Goal: Transaction & Acquisition: Purchase product/service

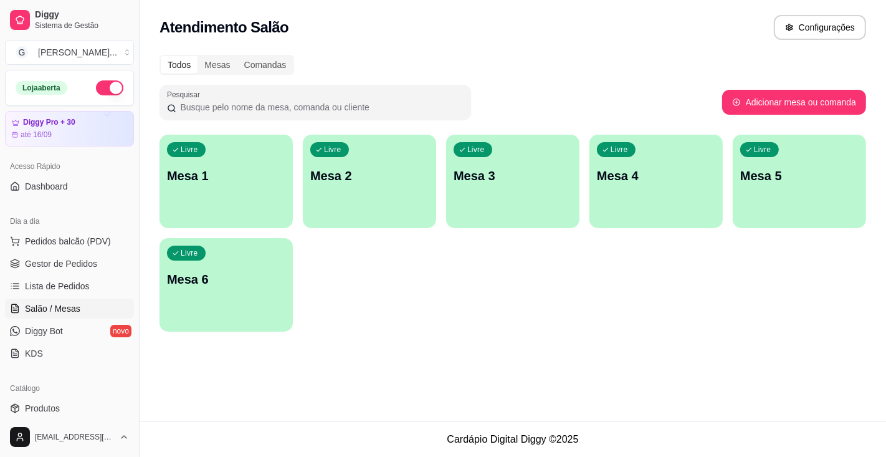
scroll to position [50, 0]
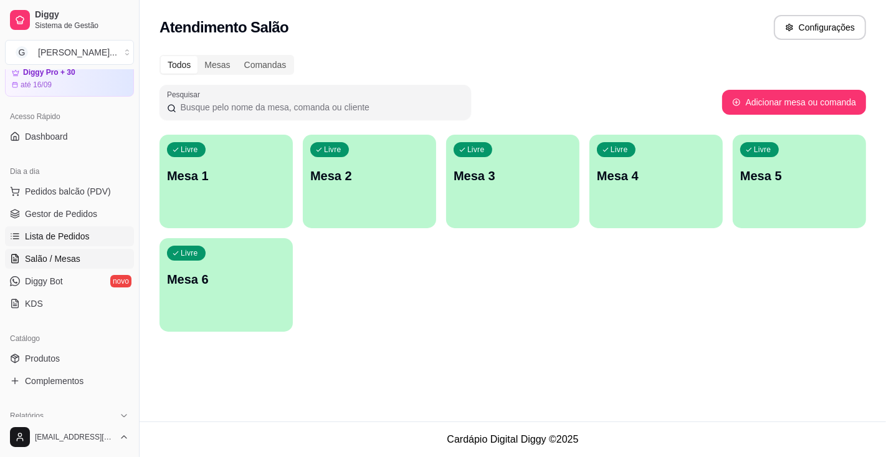
click at [91, 238] on link "Lista de Pedidos" at bounding box center [69, 236] width 129 height 20
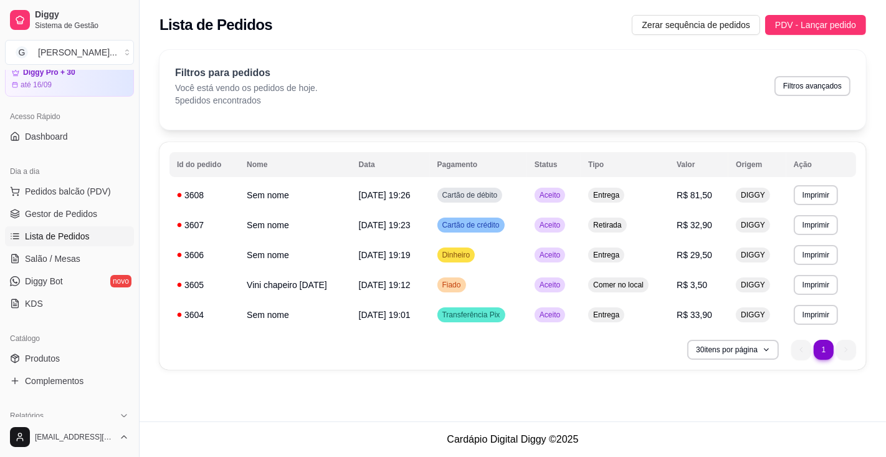
click at [818, 191] on button "Imprimir" at bounding box center [815, 195] width 44 height 20
click at [808, 233] on button "Impressora" at bounding box center [797, 239] width 90 height 20
click at [813, 194] on button "Imprimir" at bounding box center [815, 195] width 44 height 20
click at [800, 238] on button "Impressora" at bounding box center [797, 239] width 90 height 20
click at [52, 253] on span "Salão / Mesas" at bounding box center [52, 258] width 55 height 12
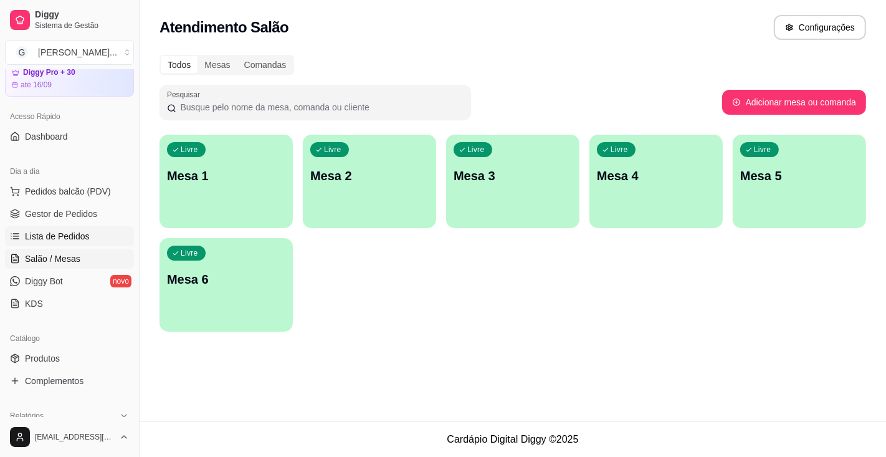
click at [62, 233] on span "Lista de Pedidos" at bounding box center [57, 236] width 65 height 12
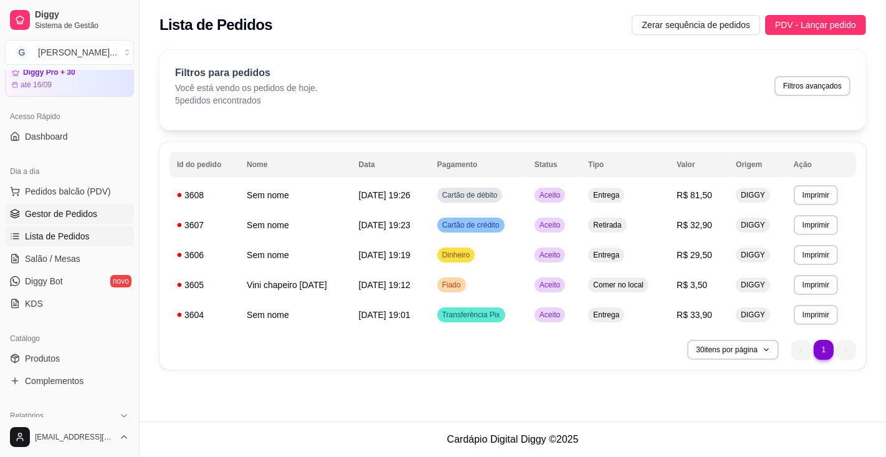
click at [58, 207] on span "Gestor de Pedidos" at bounding box center [61, 213] width 72 height 12
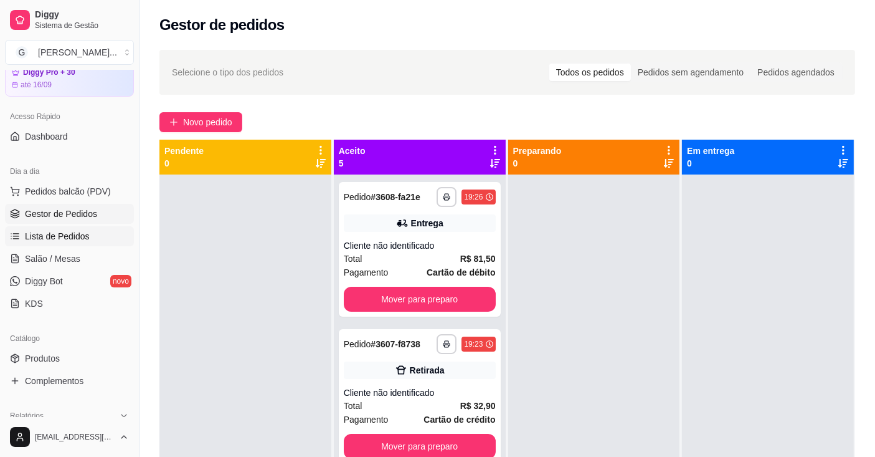
click at [73, 232] on span "Lista de Pedidos" at bounding box center [57, 236] width 65 height 12
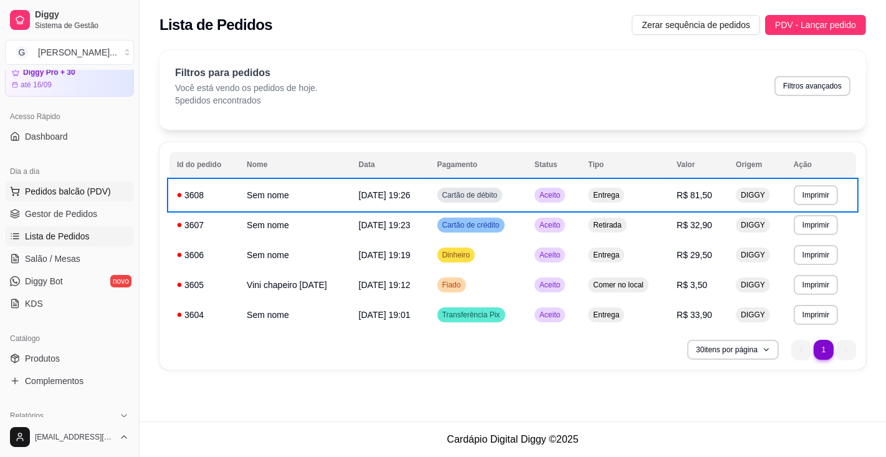
click at [90, 189] on span "Pedidos balcão (PDV)" at bounding box center [68, 191] width 86 height 12
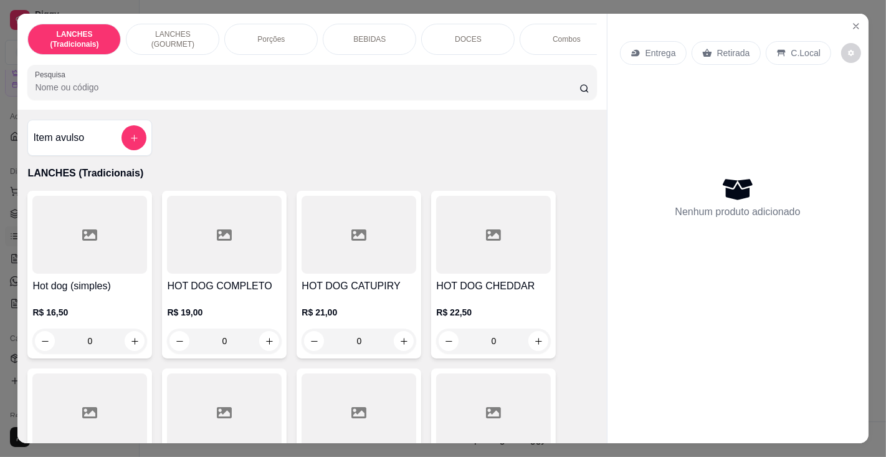
click at [270, 90] on input "Pesquisa" at bounding box center [307, 87] width 544 height 12
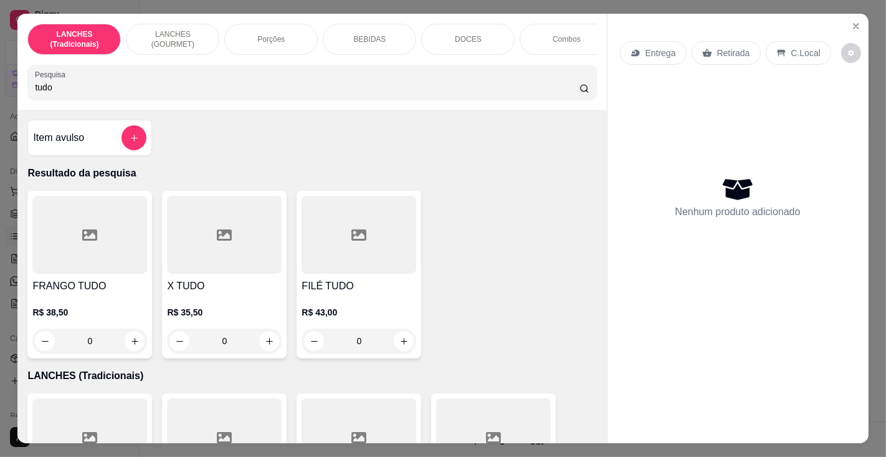
type input "tudo"
click at [222, 293] on h4 "X TUDO" at bounding box center [224, 285] width 115 height 15
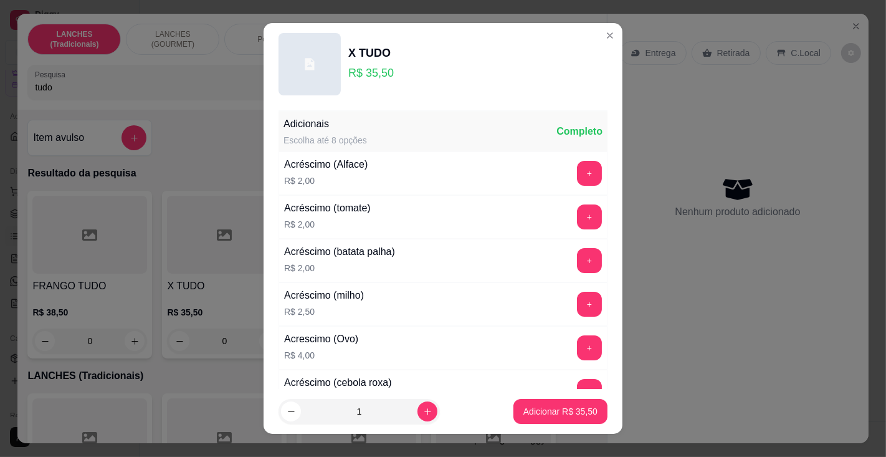
click at [528, 410] on p "Adicionar R$ 35,50" at bounding box center [560, 411] width 74 height 12
type input "1"
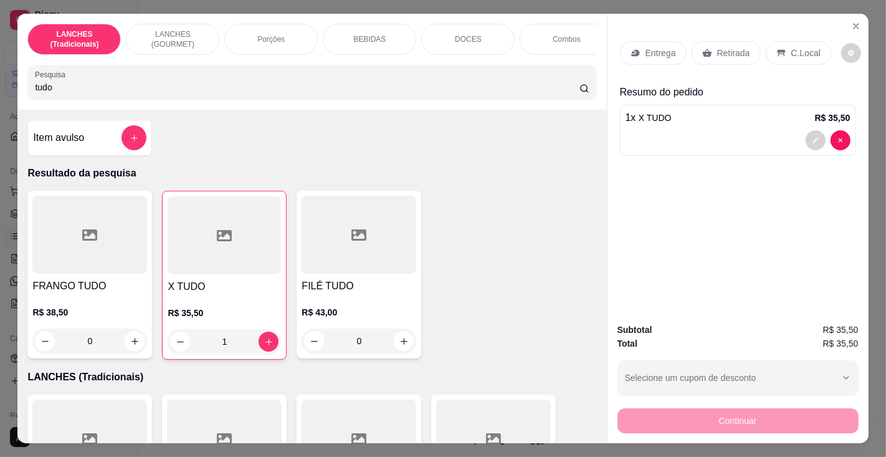
click at [354, 34] on p "BEBIDAS" at bounding box center [369, 39] width 32 height 10
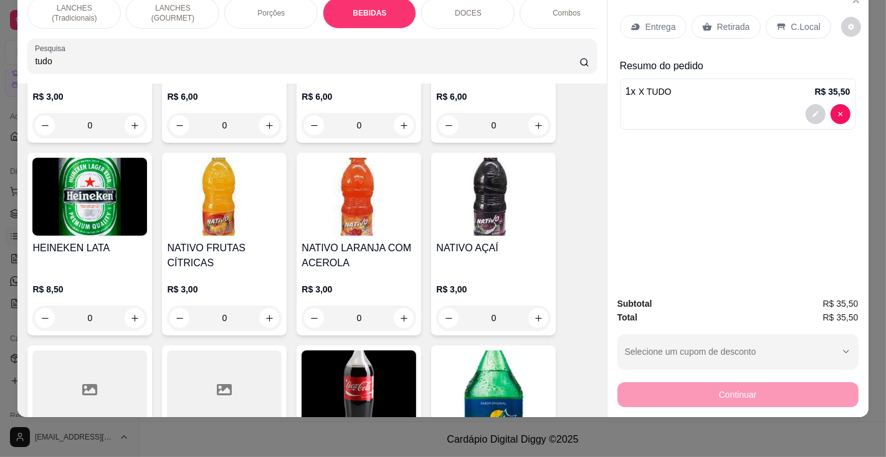
scroll to position [4283, 0]
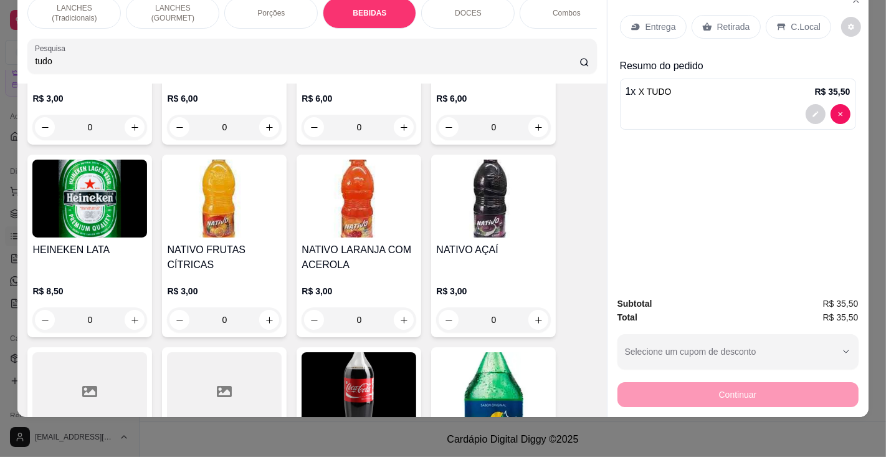
click at [534, 310] on button "increase-product-quantity" at bounding box center [538, 320] width 20 height 20
type input "1"
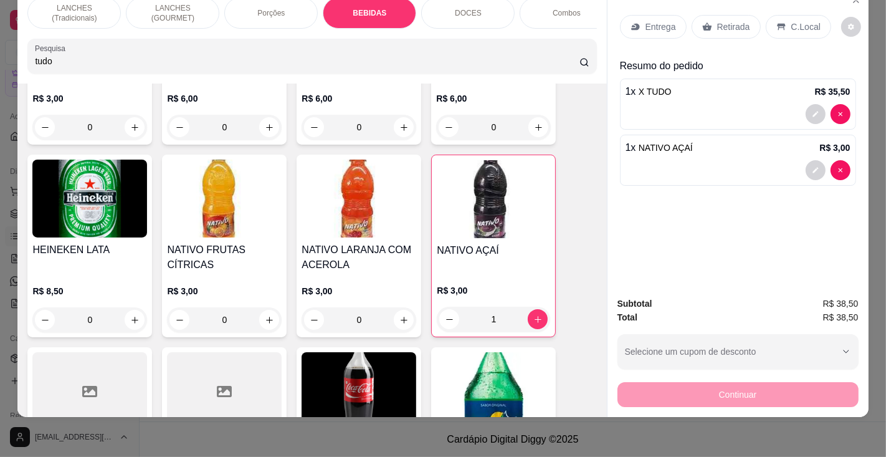
click at [652, 21] on p "Entrega" at bounding box center [660, 27] width 31 height 12
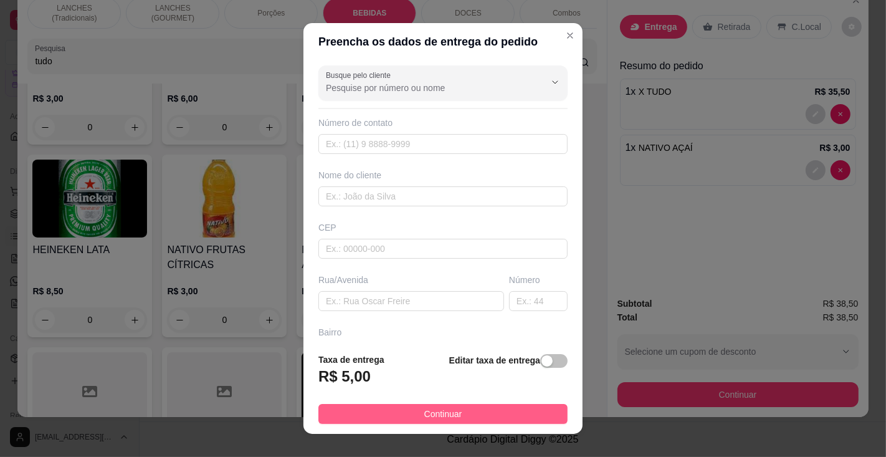
click at [464, 409] on button "Continuar" at bounding box center [442, 414] width 249 height 20
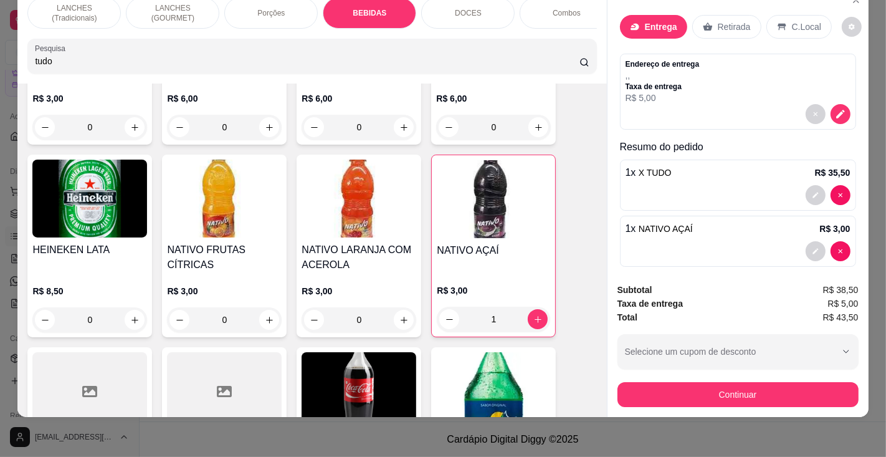
click at [653, 21] on p "Entrega" at bounding box center [661, 27] width 32 height 12
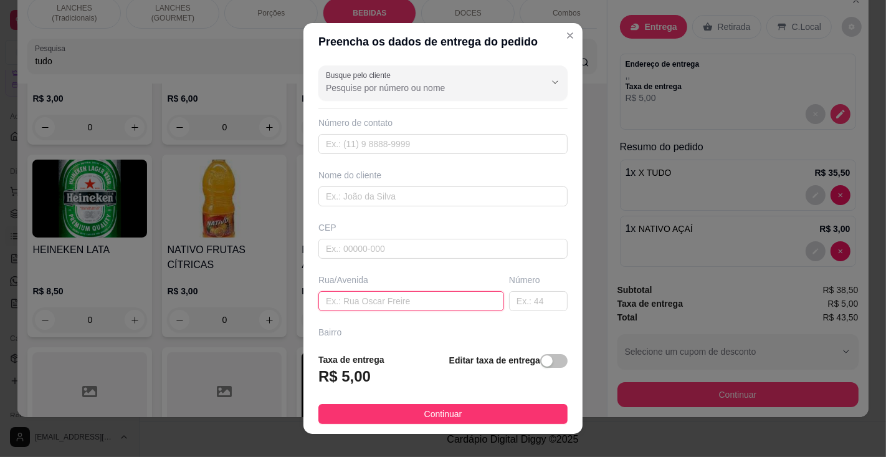
click at [374, 294] on input "text" at bounding box center [411, 301] width 186 height 20
type input "[PERSON_NAME]"
click at [511, 299] on input "text" at bounding box center [538, 301] width 59 height 20
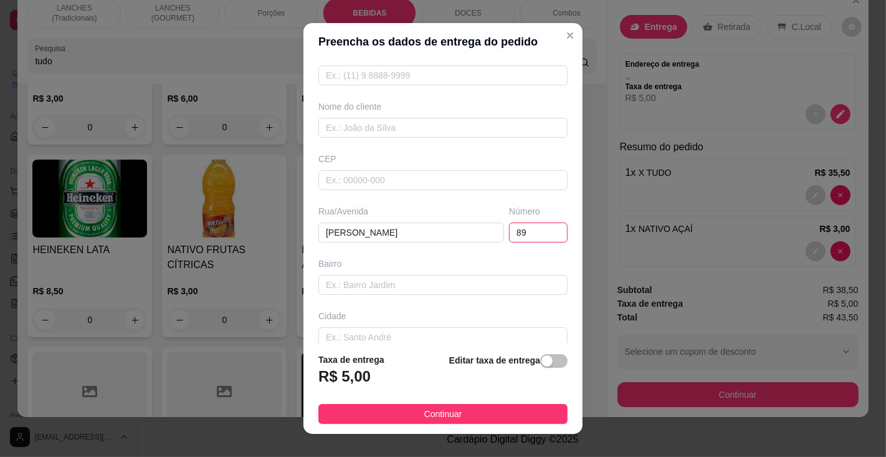
scroll to position [90, 0]
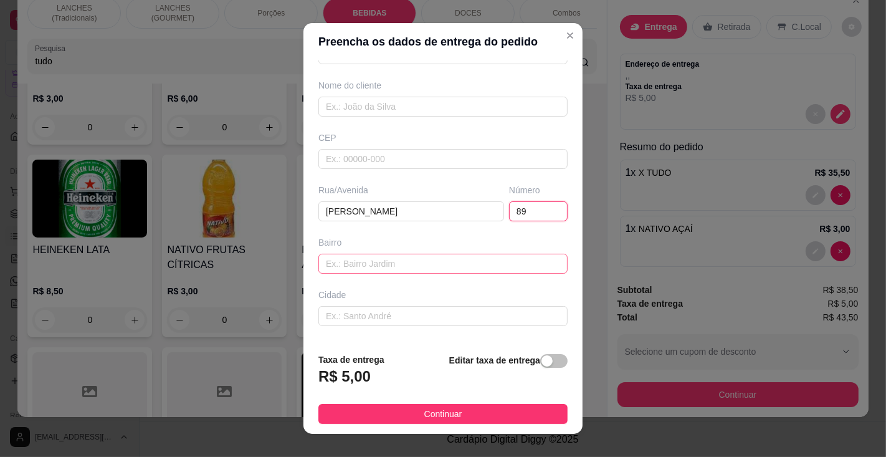
type input "89"
click at [396, 267] on input "text" at bounding box center [442, 263] width 249 height 20
type input "figueira"
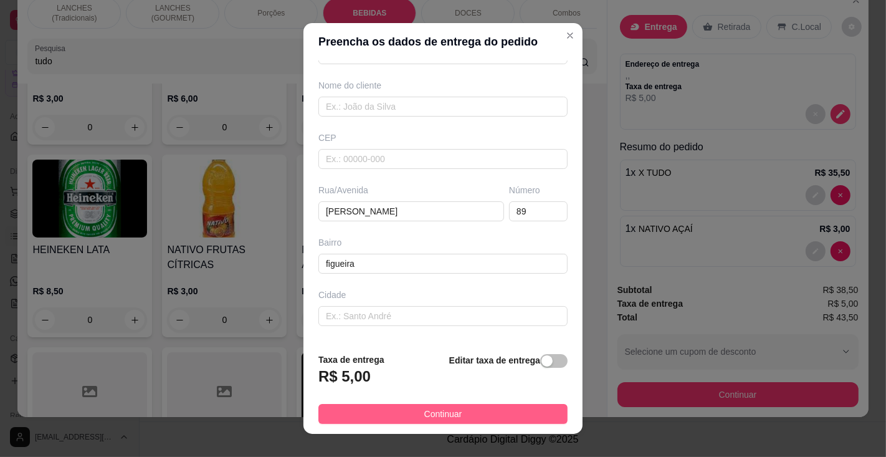
click at [442, 412] on span "Continuar" at bounding box center [443, 414] width 38 height 14
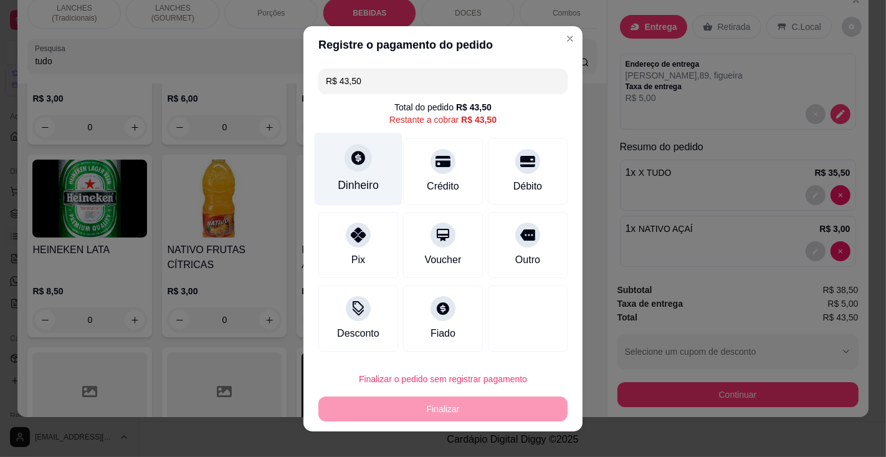
click at [358, 181] on div "Dinheiro" at bounding box center [358, 185] width 41 height 16
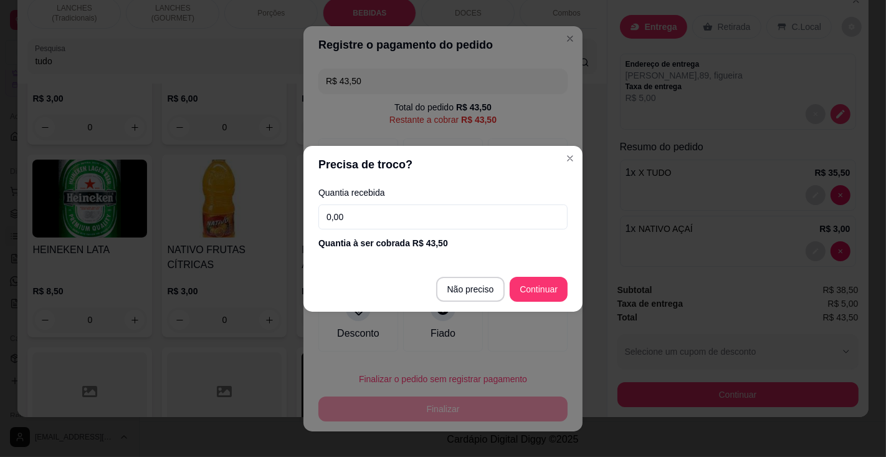
click at [395, 211] on input "0,00" at bounding box center [442, 216] width 249 height 25
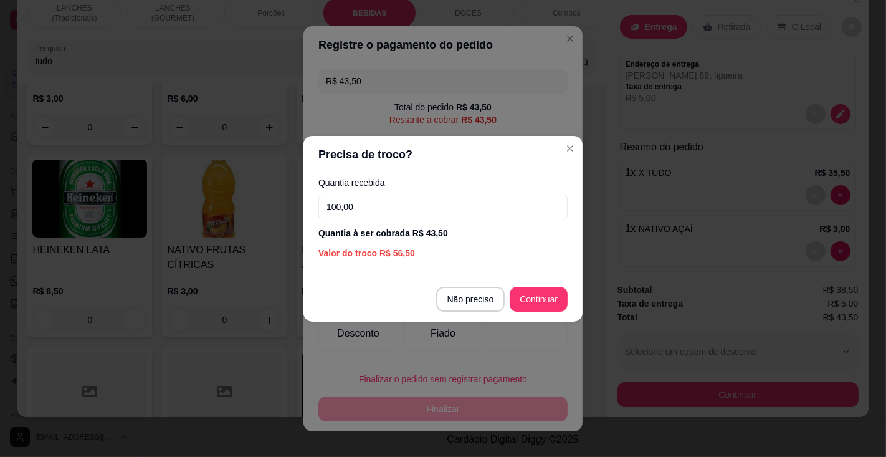
type input "100,00"
click at [536, 290] on div at bounding box center [528, 318] width 80 height 66
type input "R$ 0,00"
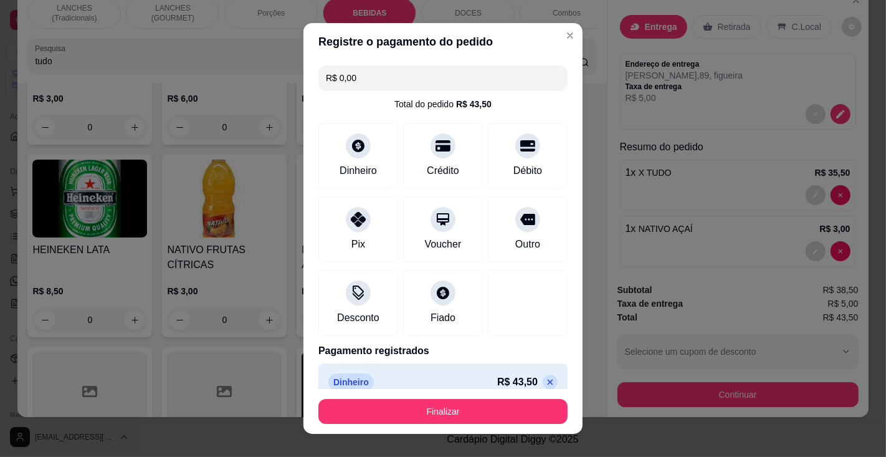
click at [495, 405] on button "Finalizar" at bounding box center [442, 411] width 249 height 25
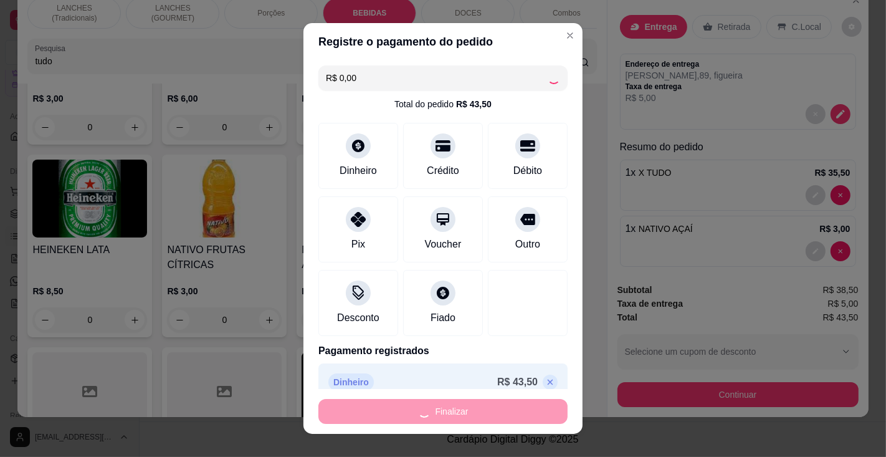
type input "0"
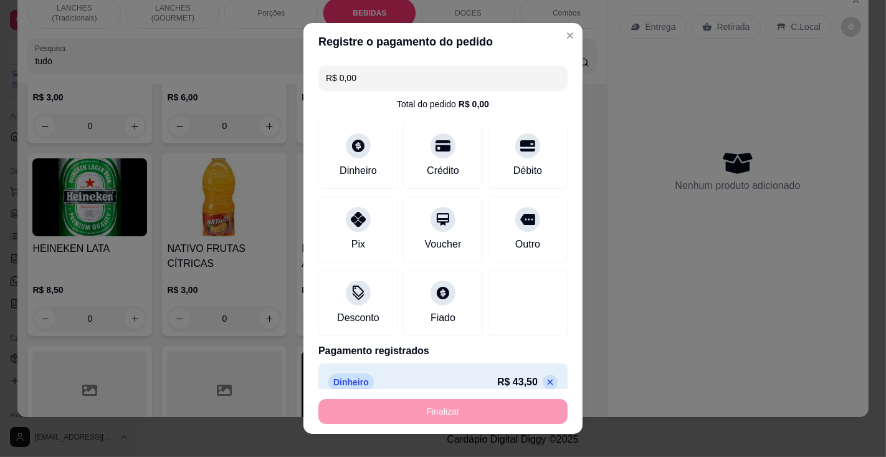
type input "-R$ 43,50"
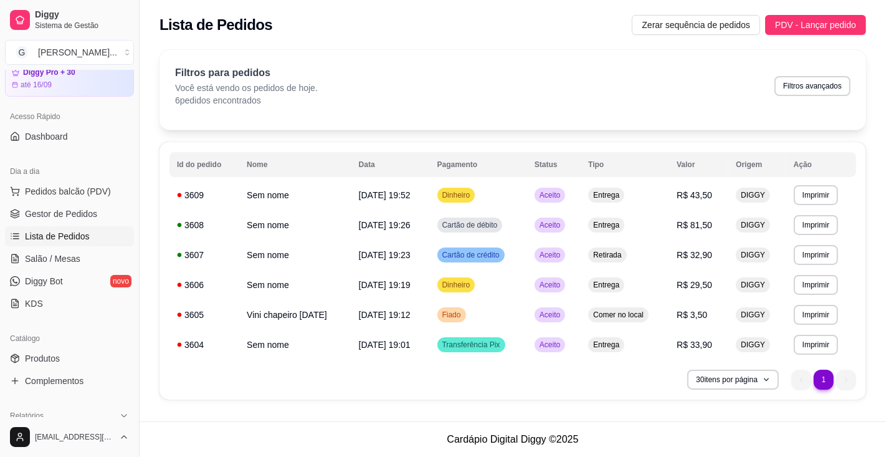
click at [815, 194] on button "Imprimir" at bounding box center [815, 195] width 44 height 20
click at [811, 240] on button "Impressora" at bounding box center [797, 239] width 90 height 20
click at [820, 192] on button "Imprimir" at bounding box center [815, 195] width 44 height 20
click at [812, 238] on button "Impressora" at bounding box center [797, 238] width 87 height 19
click at [77, 195] on span "Pedidos balcão (PDV)" at bounding box center [68, 191] width 86 height 12
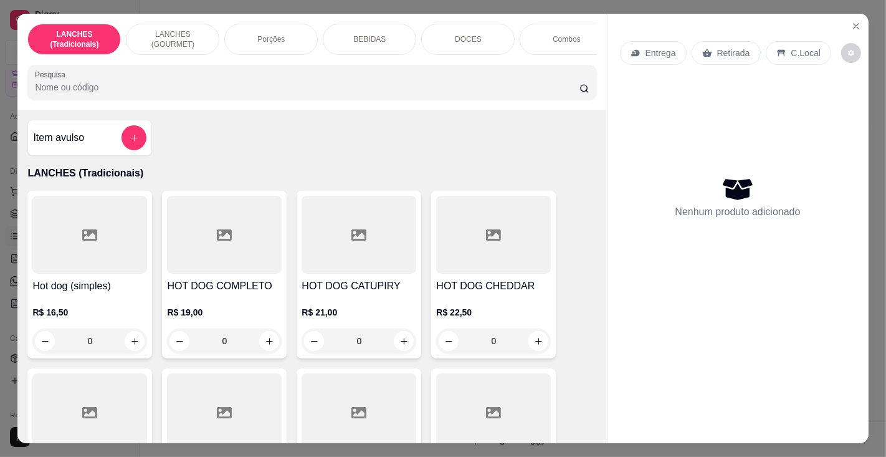
click at [369, 34] on p "BEBIDAS" at bounding box center [369, 39] width 32 height 10
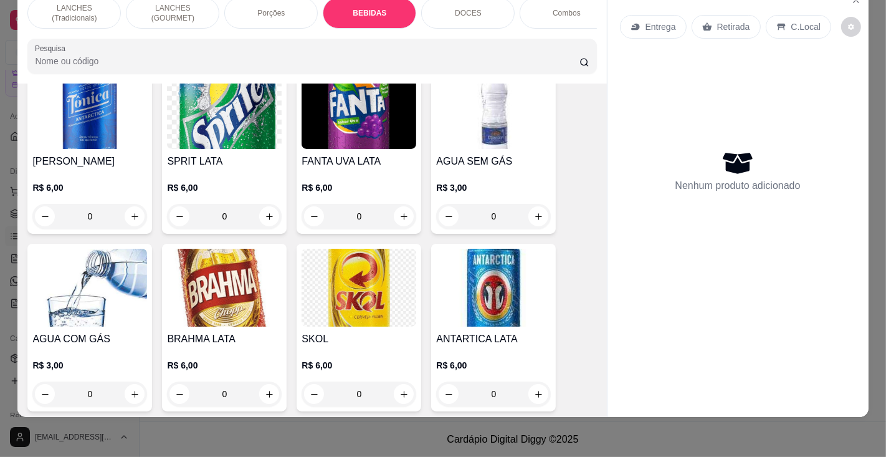
scroll to position [3824, 0]
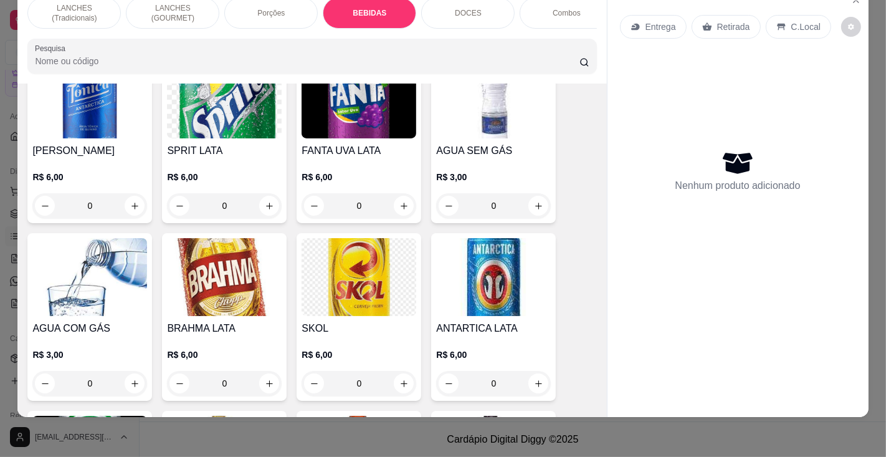
click at [537, 379] on icon "increase-product-quantity" at bounding box center [538, 383] width 9 height 9
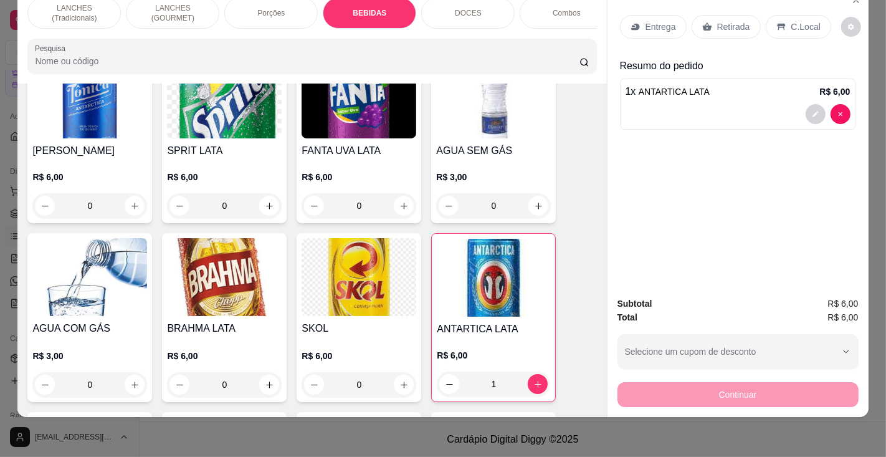
click at [533, 379] on icon "increase-product-quantity" at bounding box center [537, 383] width 9 height 9
type input "3"
click at [462, 8] on p "DOCES" at bounding box center [468, 13] width 27 height 10
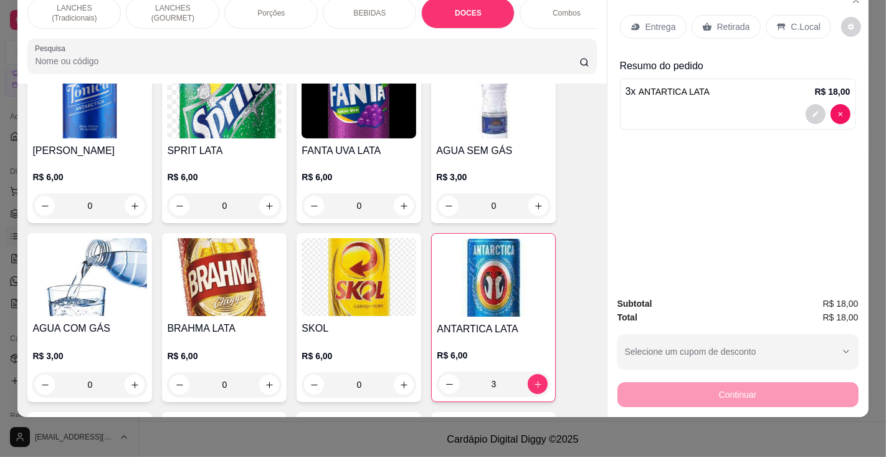
scroll to position [4682, 0]
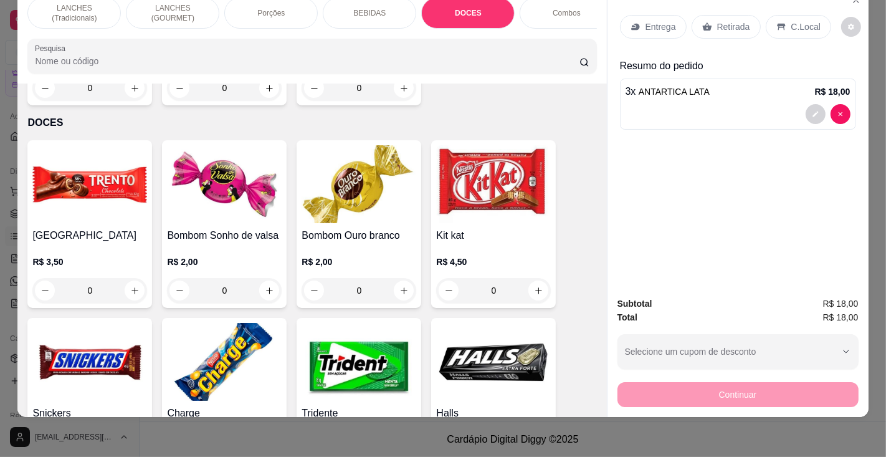
click at [222, 334] on img at bounding box center [224, 362] width 115 height 78
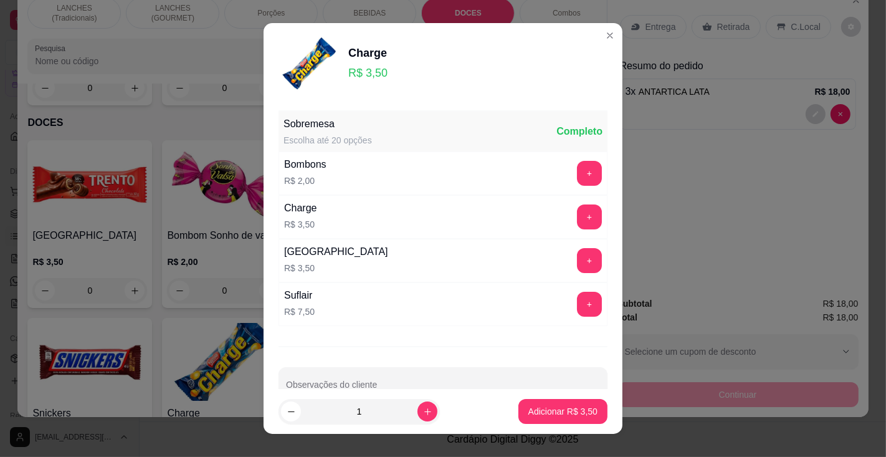
click at [537, 410] on p "Adicionar R$ 3,50" at bounding box center [562, 411] width 69 height 12
type input "1"
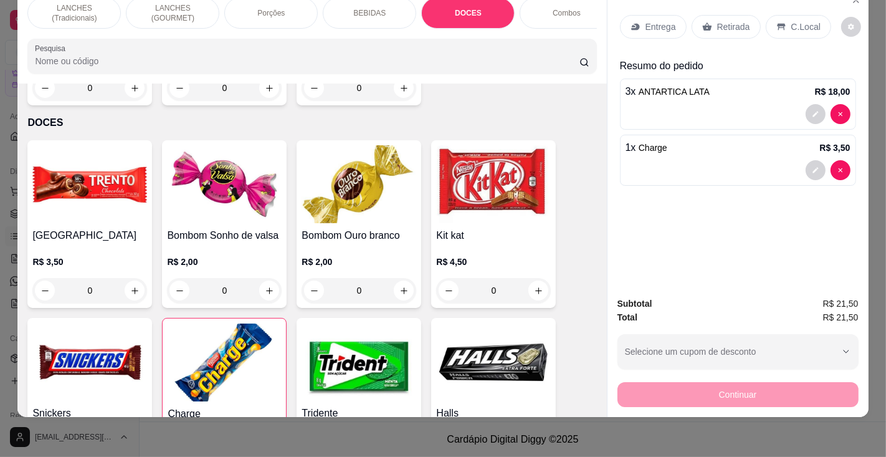
click at [361, 192] on div "Bombom Ouro branco R$ 2,00 0" at bounding box center [358, 224] width 125 height 168
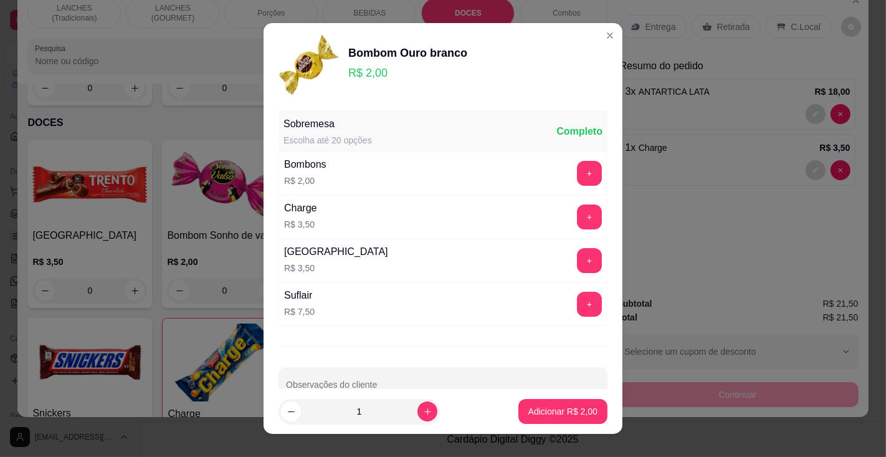
click at [537, 412] on p "Adicionar R$ 2,00" at bounding box center [562, 411] width 69 height 12
type input "1"
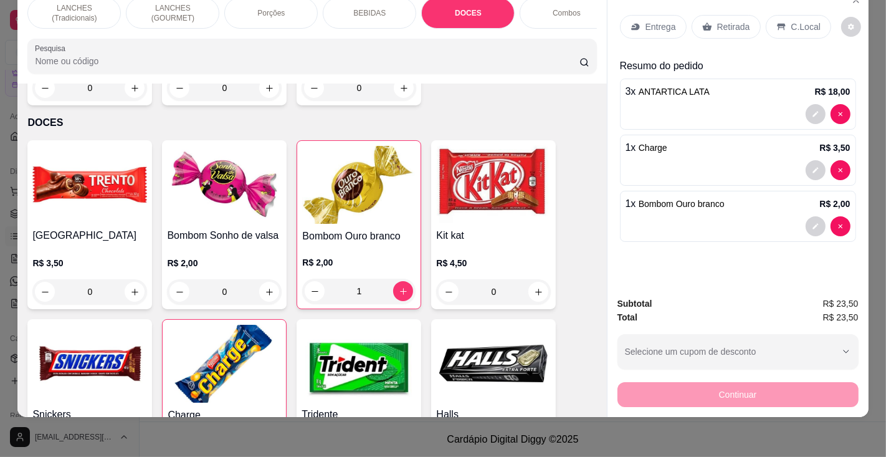
click at [399, 278] on div "1" at bounding box center [358, 290] width 113 height 25
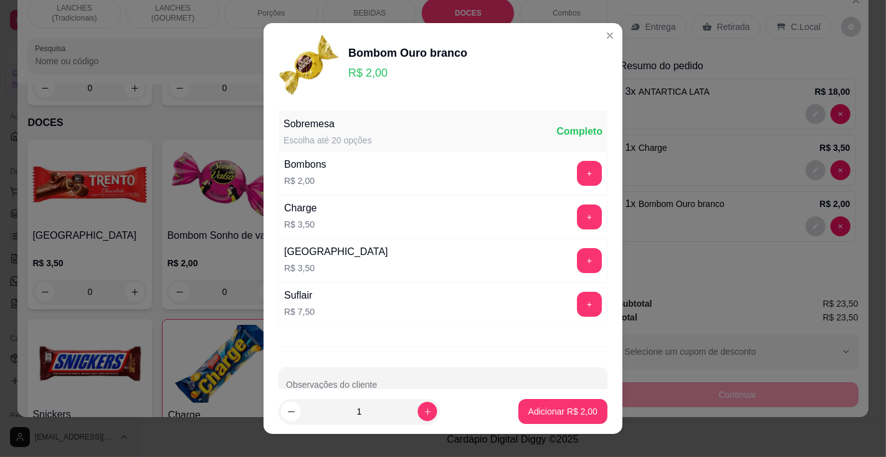
click at [424, 411] on icon "increase-product-quantity" at bounding box center [427, 411] width 6 height 6
type input "2"
click at [542, 414] on p "Adicionar R$ 4,00" at bounding box center [562, 411] width 69 height 12
type input "3"
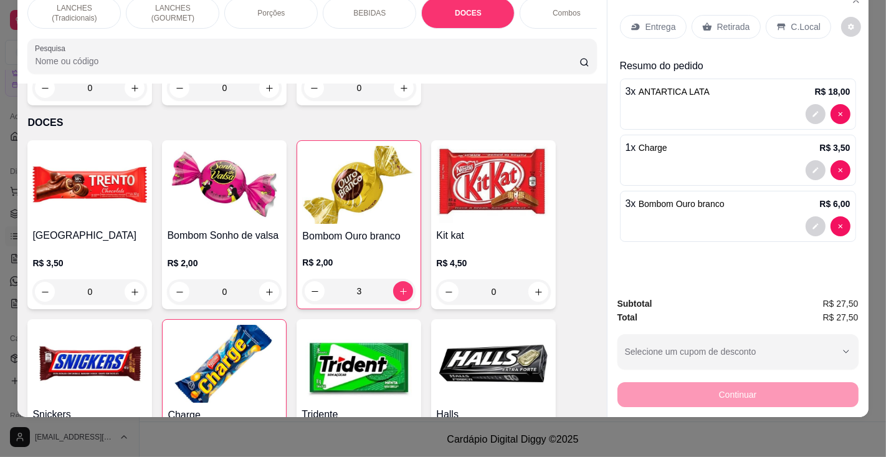
click at [694, 198] on p "3 x Bombom Ouro branco" at bounding box center [674, 203] width 99 height 15
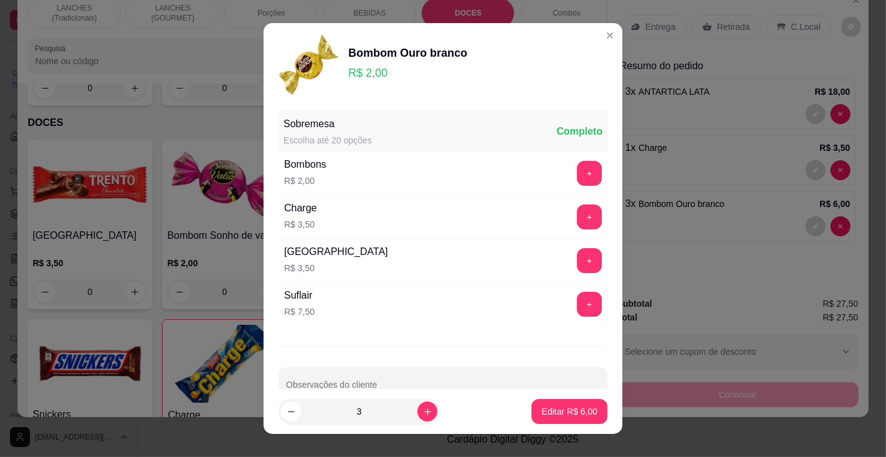
click at [288, 411] on icon "decrease-product-quantity" at bounding box center [291, 411] width 7 height 1
type input "2"
click at [565, 411] on p "Editar R$ 4,00" at bounding box center [569, 411] width 56 height 12
type input "2"
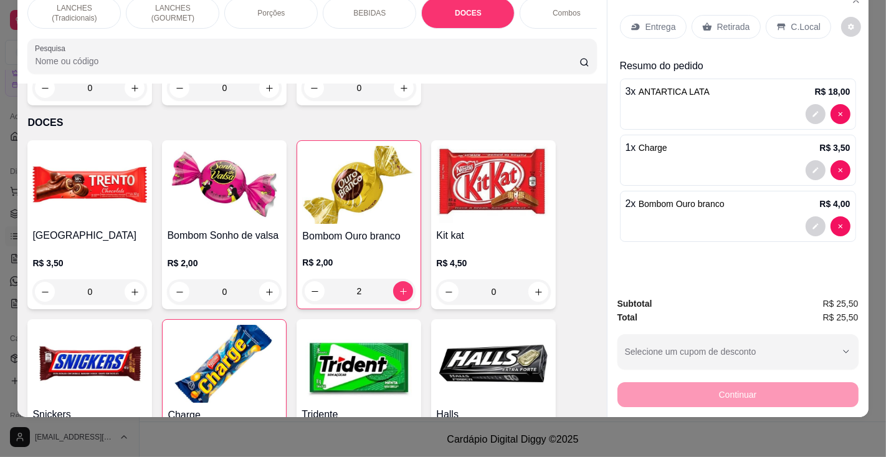
click at [792, 21] on p "C.Local" at bounding box center [805, 27] width 29 height 12
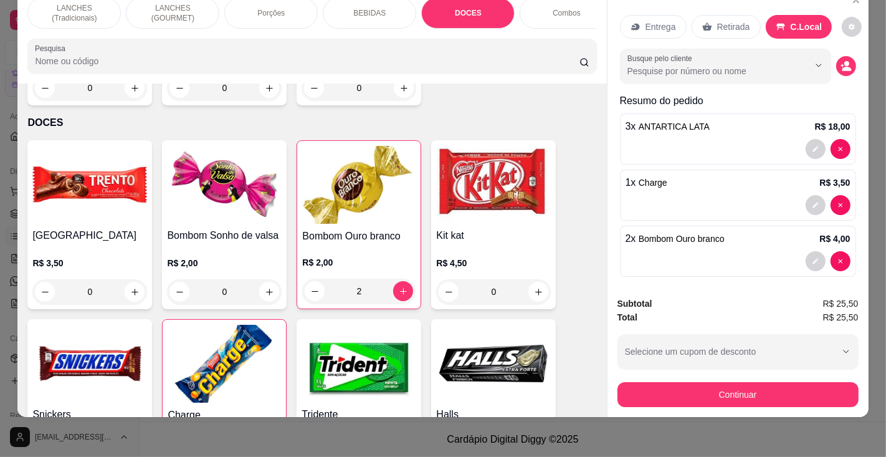
click at [722, 21] on p "Retirada" at bounding box center [733, 27] width 33 height 12
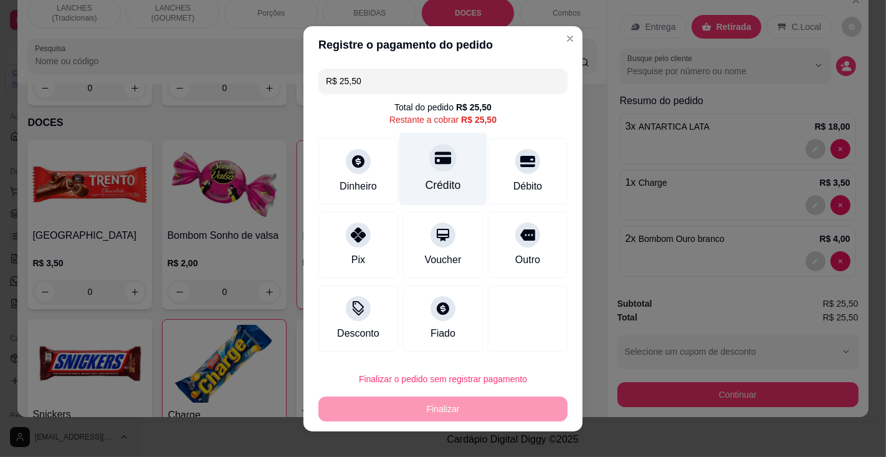
click at [438, 178] on div "Crédito" at bounding box center [443, 185] width 36 height 16
type input "R$ 0,00"
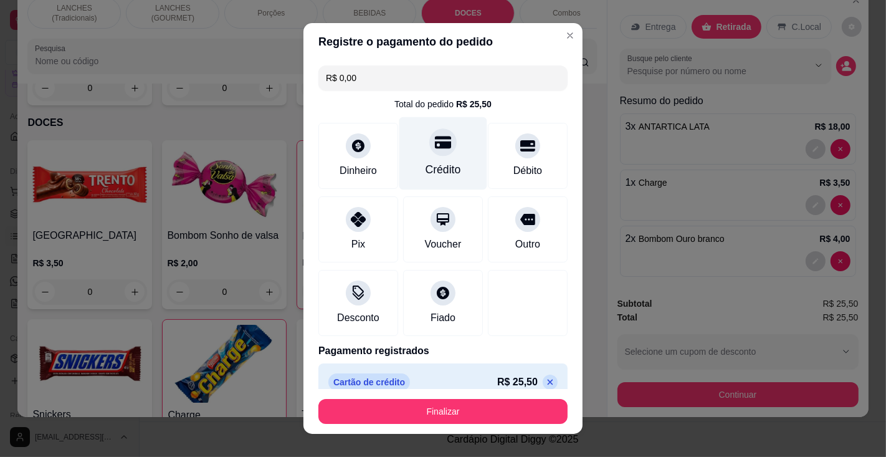
click at [469, 410] on button "Finalizar" at bounding box center [442, 411] width 249 height 25
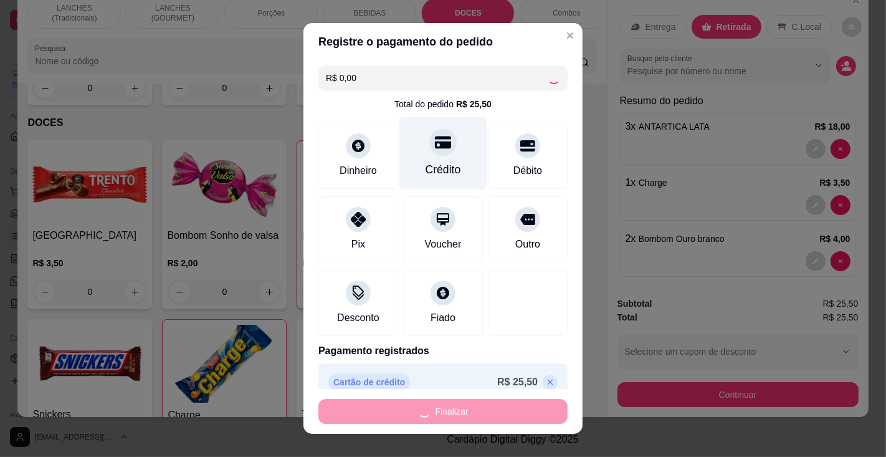
type input "0"
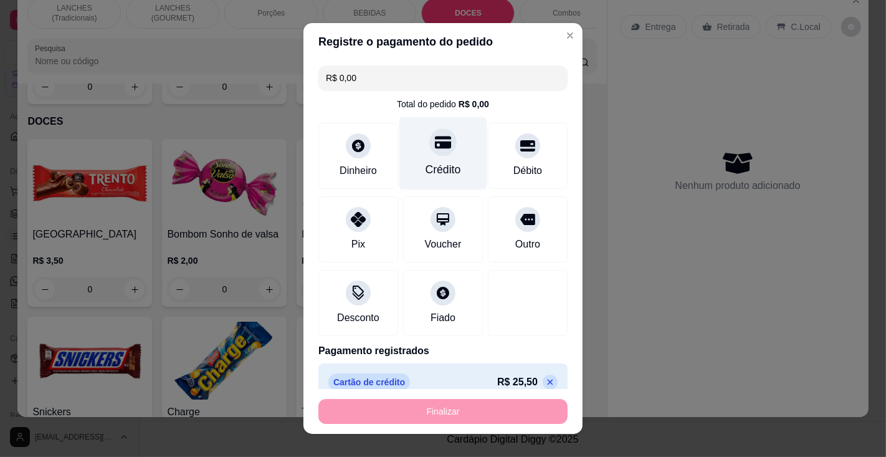
type input "-R$ 25,50"
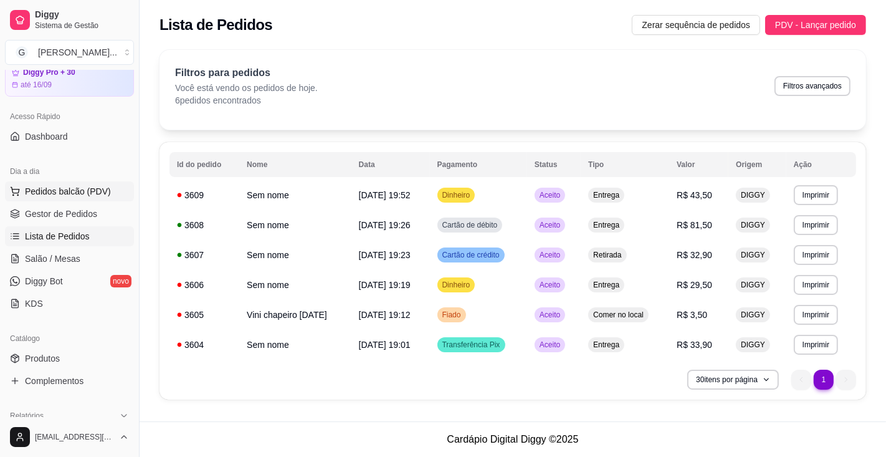
click at [94, 192] on span "Pedidos balcão (PDV)" at bounding box center [68, 191] width 86 height 12
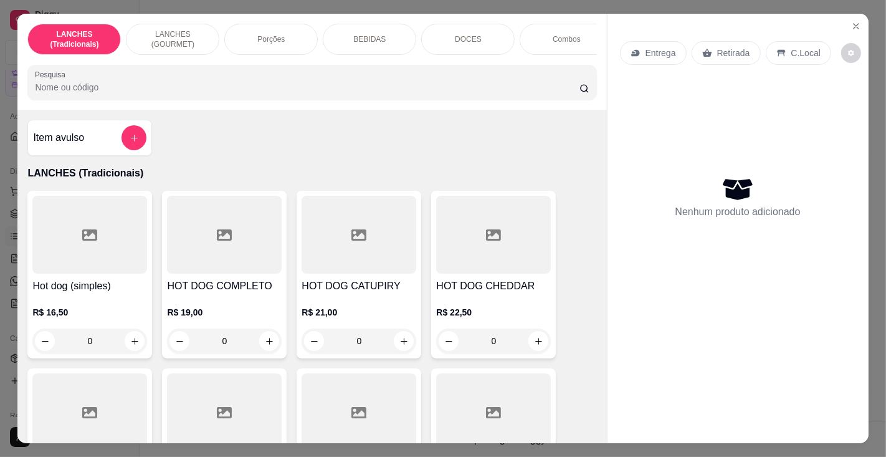
click at [223, 88] on input "Pesquisa" at bounding box center [307, 87] width 544 height 12
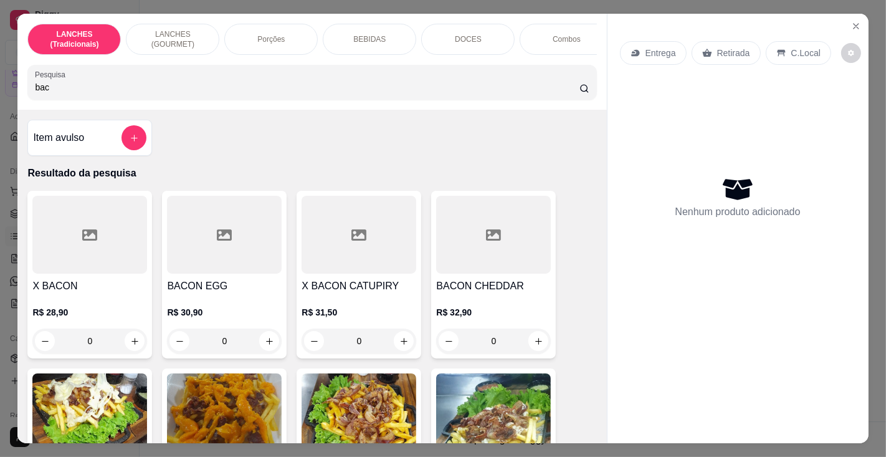
type input "bac"
click at [217, 301] on div "R$ 30,90 0" at bounding box center [224, 323] width 115 height 60
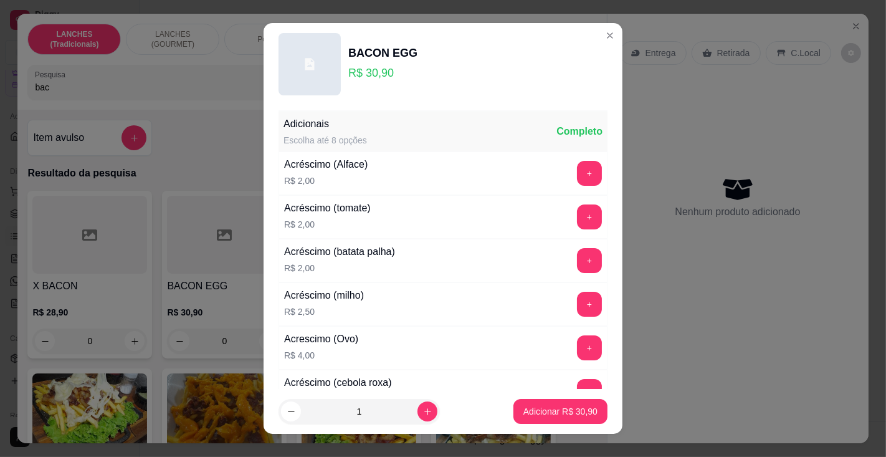
click at [545, 411] on p "Adicionar R$ 30,90" at bounding box center [560, 411] width 74 height 12
type input "1"
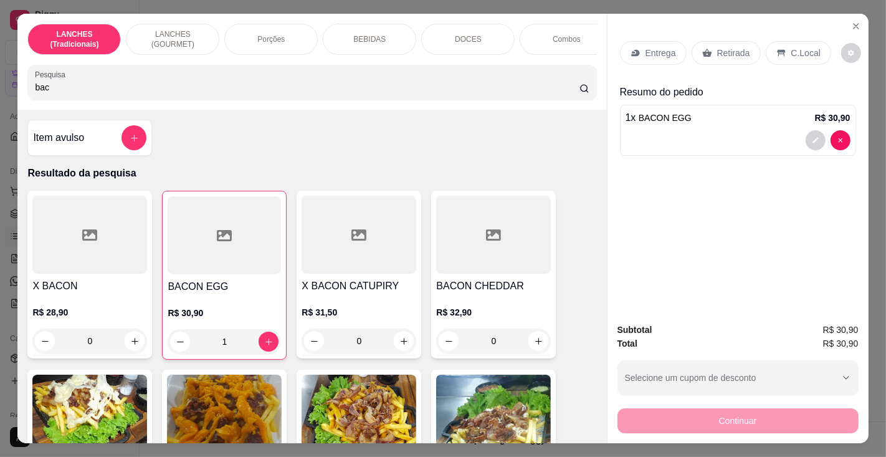
click at [653, 49] on p "Entrega" at bounding box center [660, 53] width 31 height 12
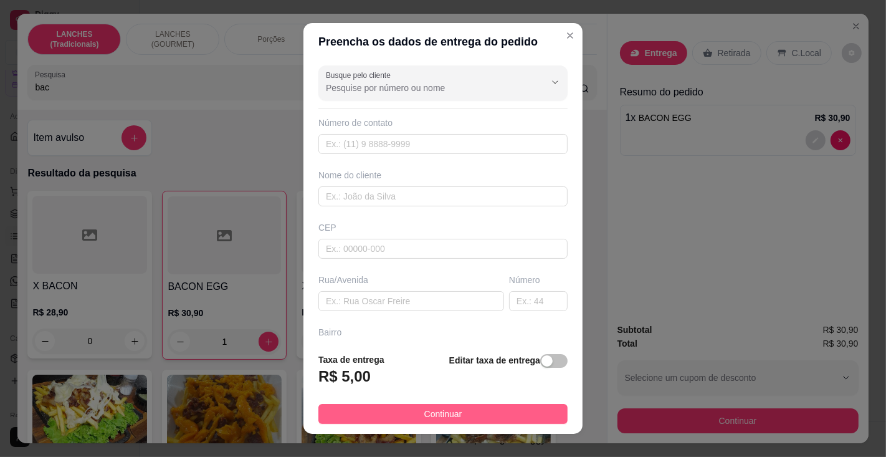
click at [465, 411] on button "Continuar" at bounding box center [442, 414] width 249 height 20
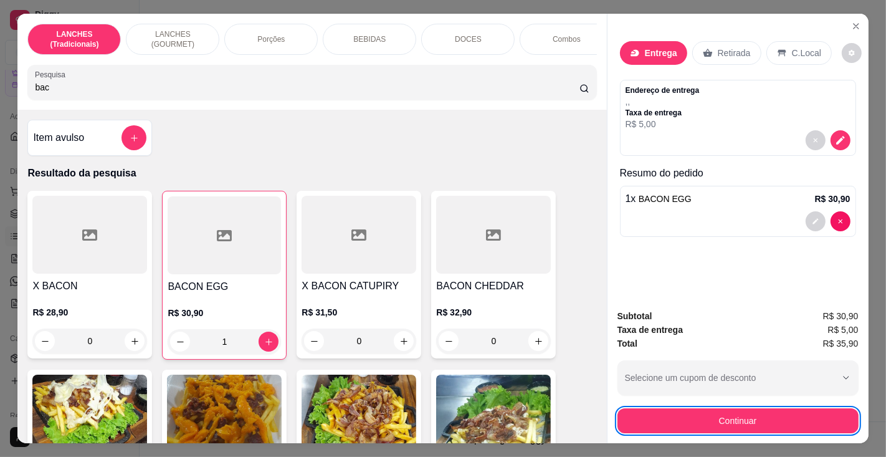
click at [645, 47] on p "Entrega" at bounding box center [661, 53] width 32 height 12
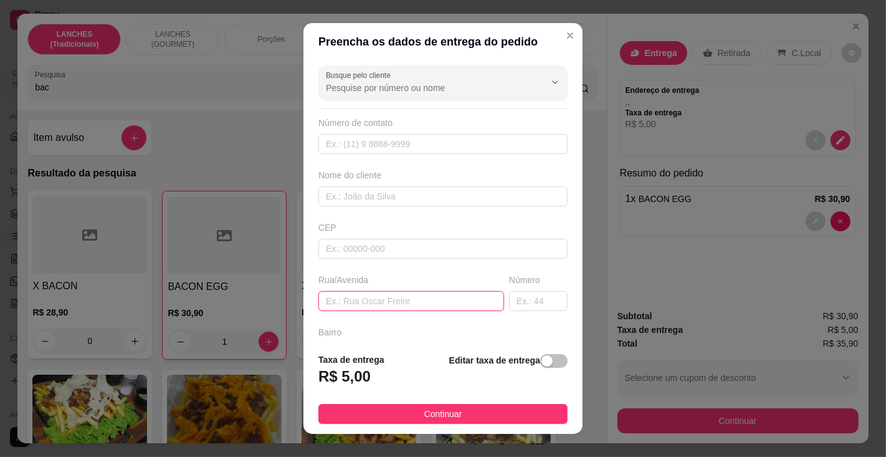
click at [377, 301] on input "text" at bounding box center [411, 301] width 186 height 20
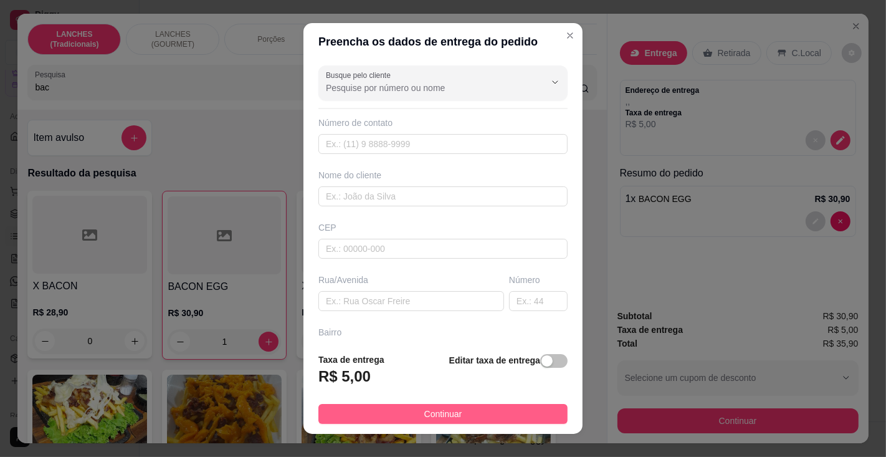
click at [424, 408] on span "Continuar" at bounding box center [443, 414] width 38 height 14
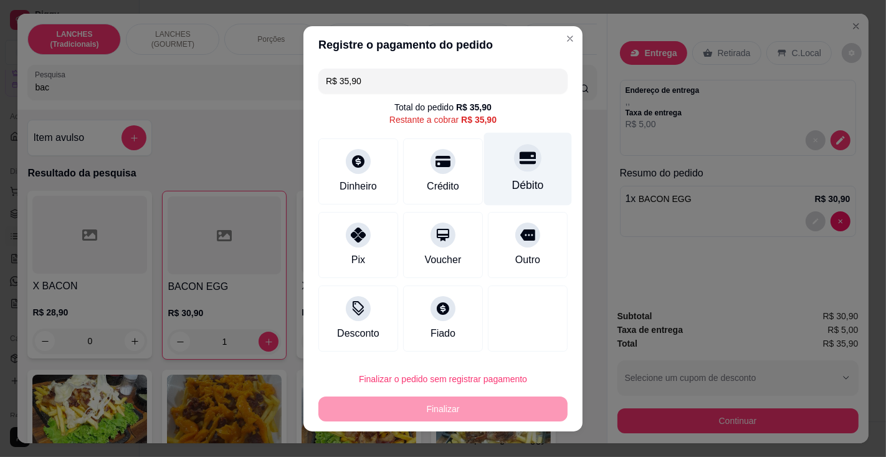
click at [512, 179] on div "Débito" at bounding box center [528, 185] width 32 height 16
type input "R$ 0,00"
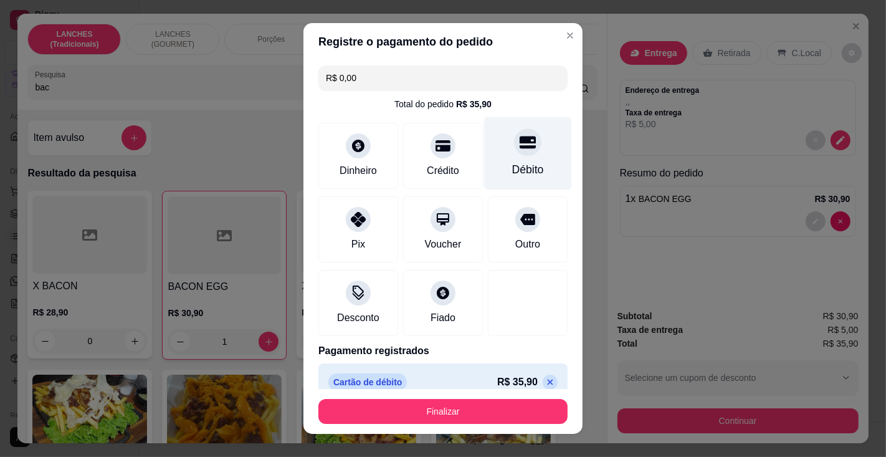
click at [466, 408] on button "Finalizar" at bounding box center [442, 411] width 249 height 25
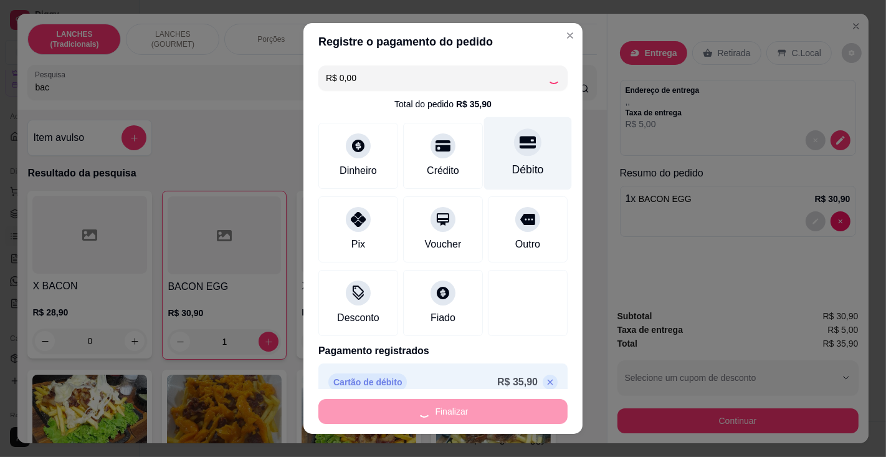
type input "0"
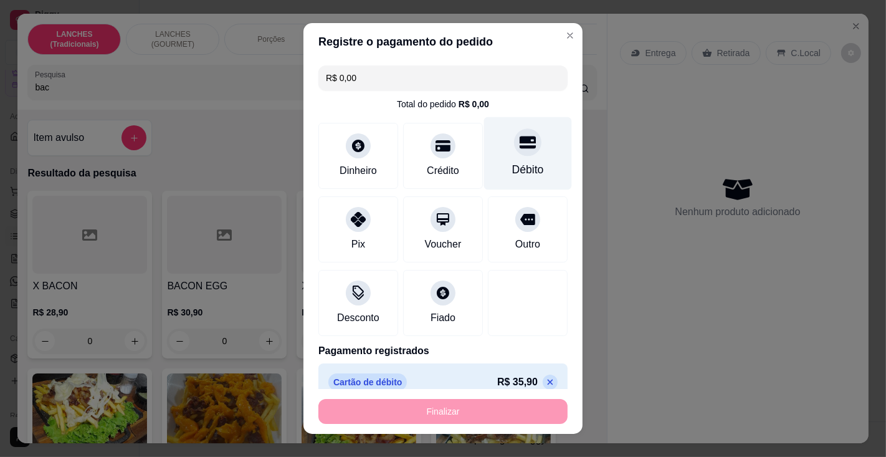
type input "-R$ 35,90"
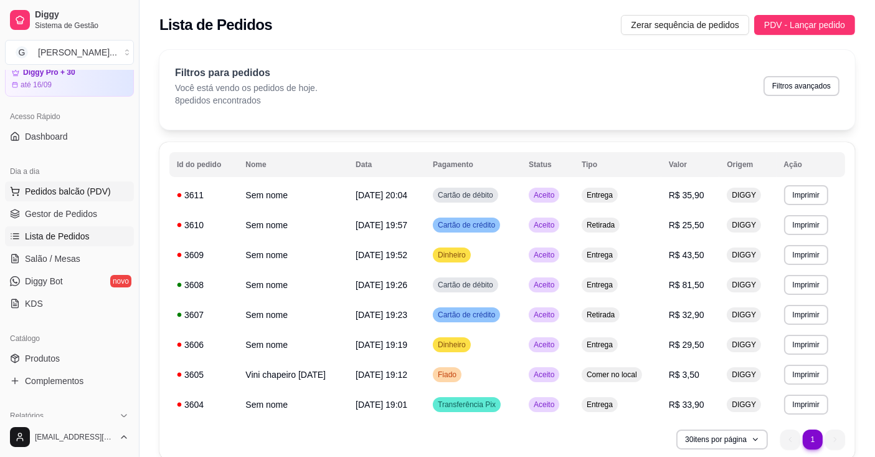
click at [86, 192] on span "Pedidos balcão (PDV)" at bounding box center [68, 191] width 86 height 12
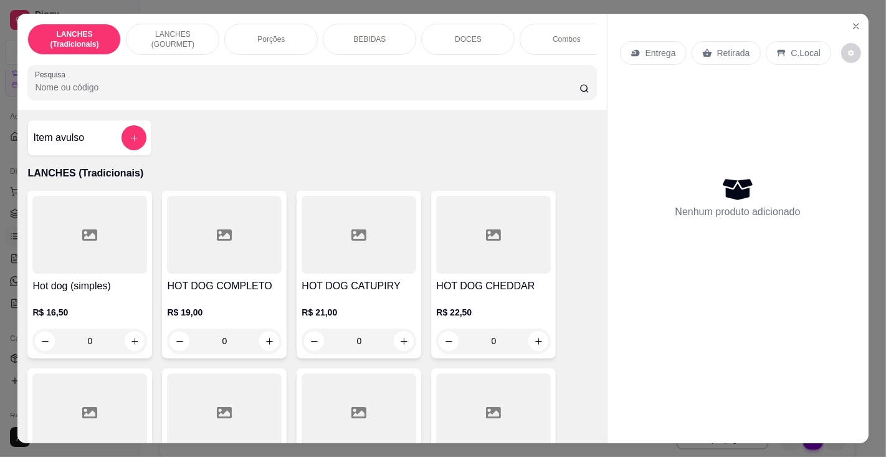
click at [181, 93] on input "Pesquisa" at bounding box center [307, 87] width 544 height 12
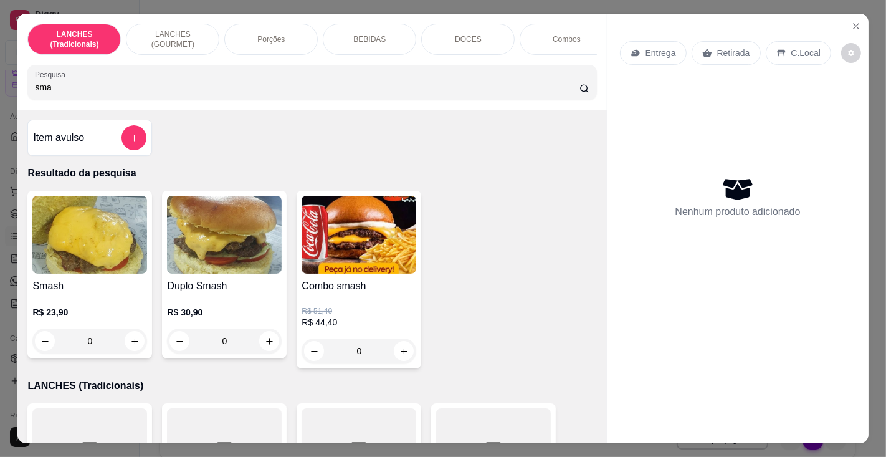
type input "sma"
click at [92, 293] on h4 "Smash" at bounding box center [89, 285] width 115 height 15
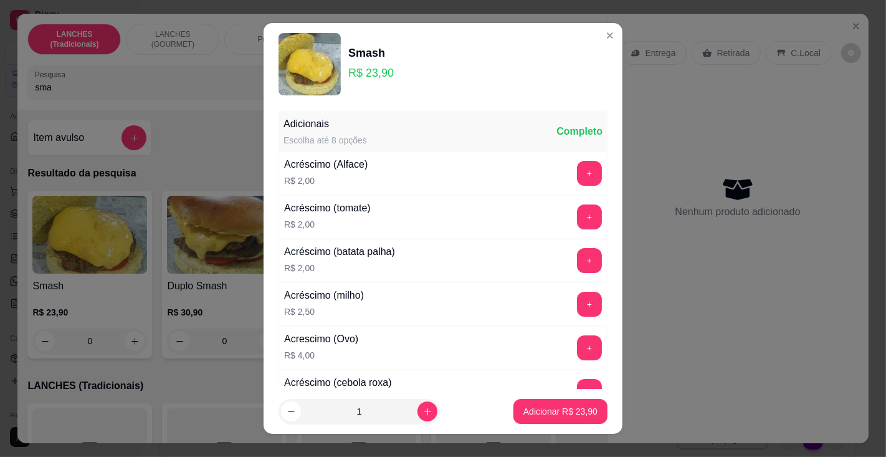
click at [534, 412] on p "Adicionar R$ 23,90" at bounding box center [560, 411] width 74 height 12
type input "1"
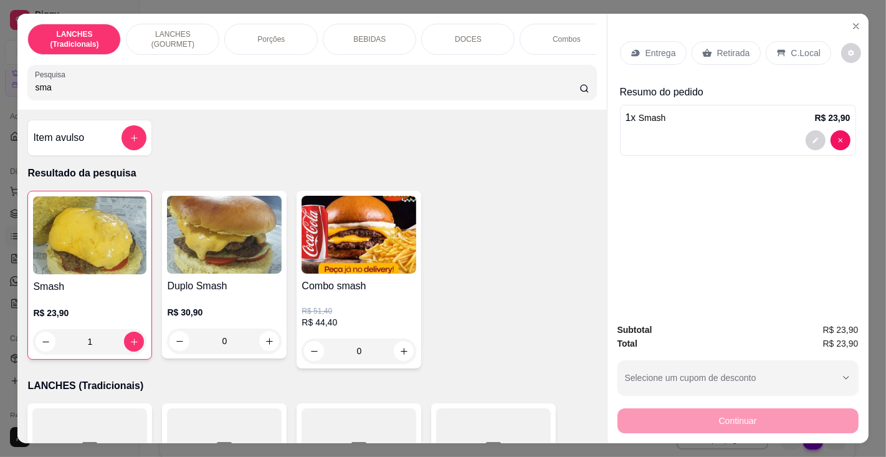
click at [375, 34] on p "BEBIDAS" at bounding box center [369, 39] width 32 height 10
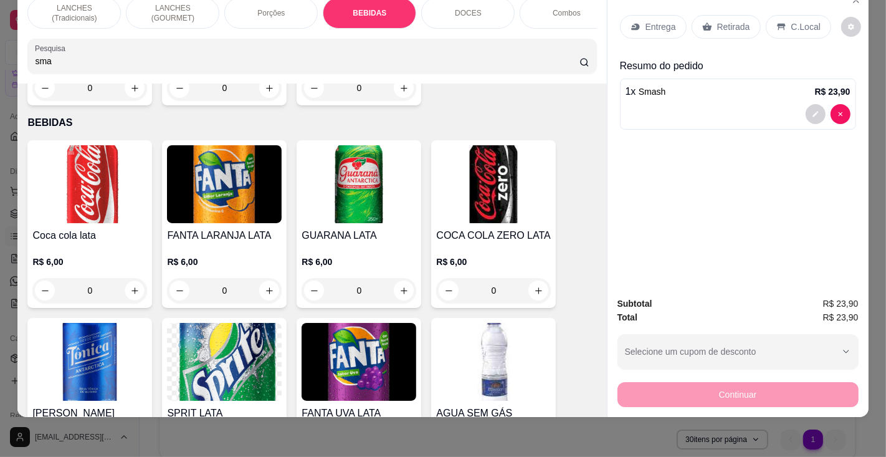
click at [131, 287] on icon "increase-product-quantity" at bounding box center [134, 290] width 6 height 6
type input "1"
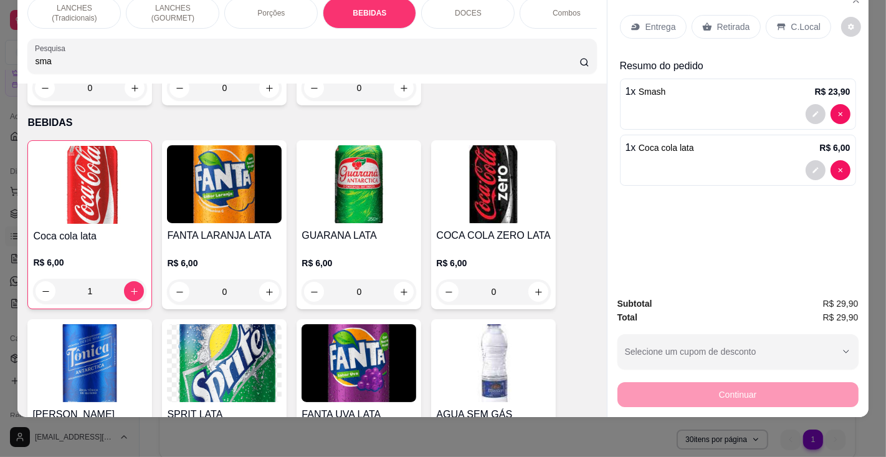
click at [791, 21] on p "C.Local" at bounding box center [805, 27] width 29 height 12
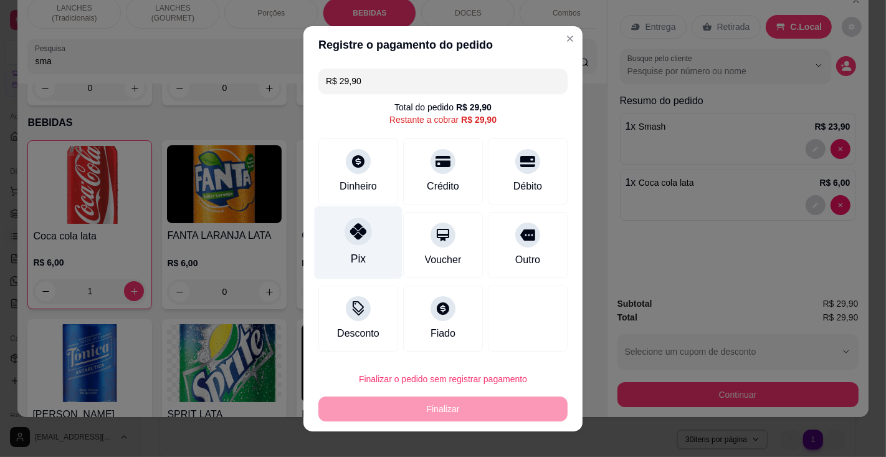
click at [354, 247] on div "Pix" at bounding box center [359, 242] width 88 height 73
type input "R$ 0,00"
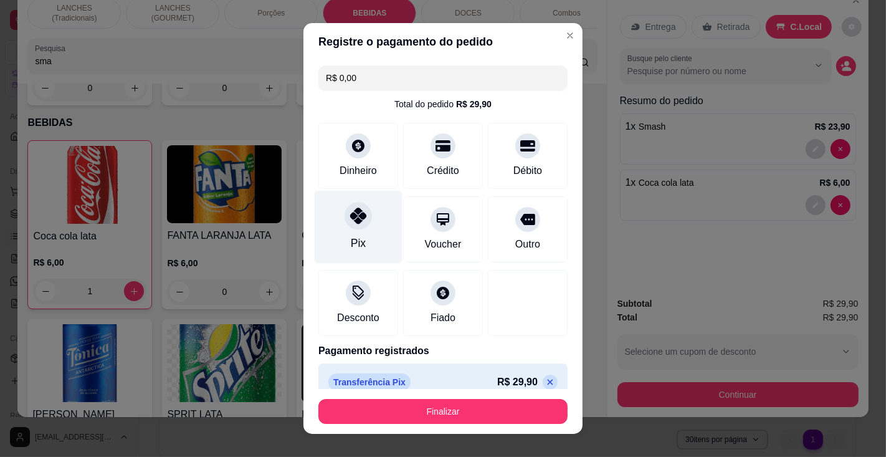
click at [417, 410] on button "Finalizar" at bounding box center [442, 411] width 249 height 25
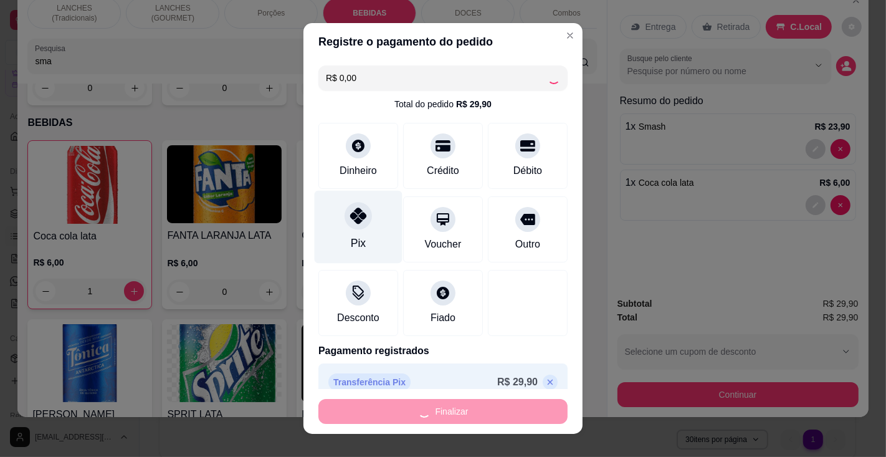
type input "0"
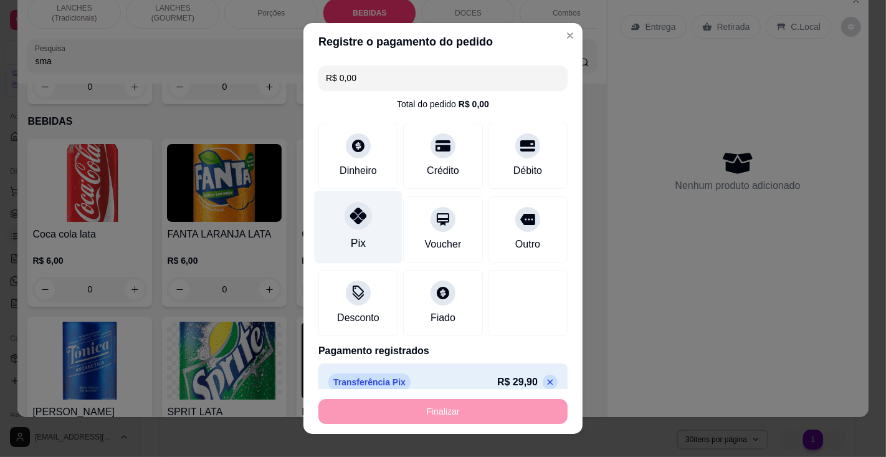
type input "-R$ 29,90"
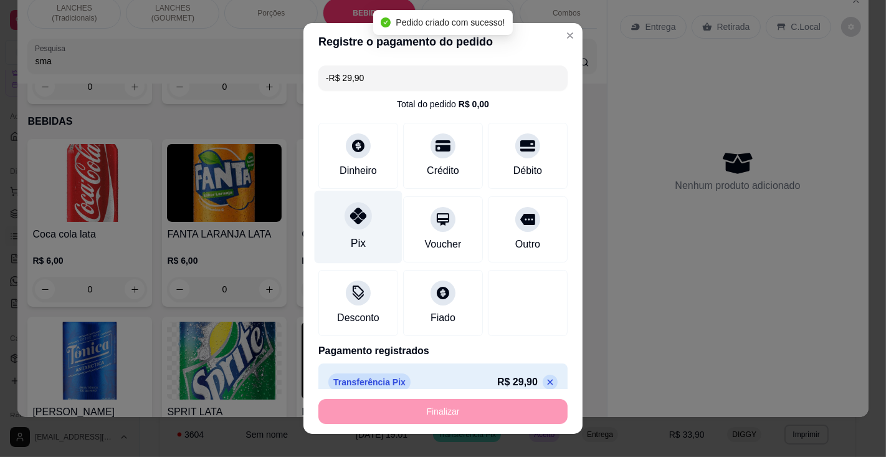
scroll to position [3774, 0]
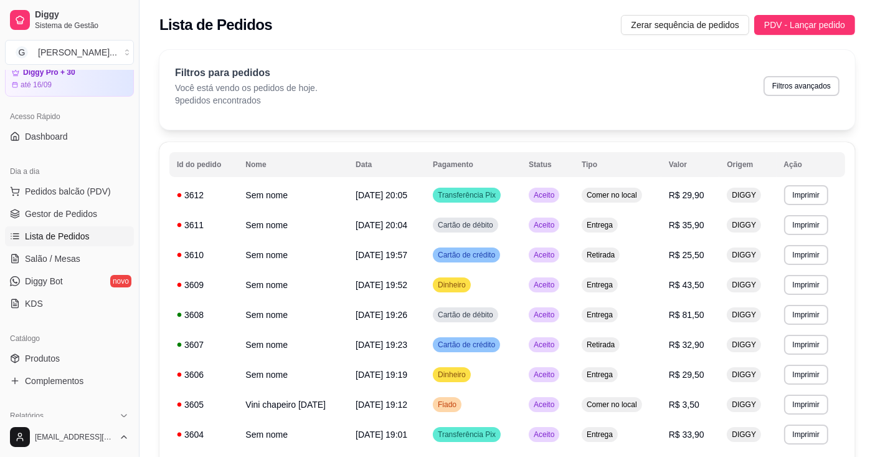
click at [811, 225] on button "Imprimir" at bounding box center [806, 225] width 44 height 20
click at [788, 272] on button "Impressora" at bounding box center [788, 268] width 90 height 20
click at [92, 220] on link "Gestor de Pedidos" at bounding box center [69, 214] width 129 height 20
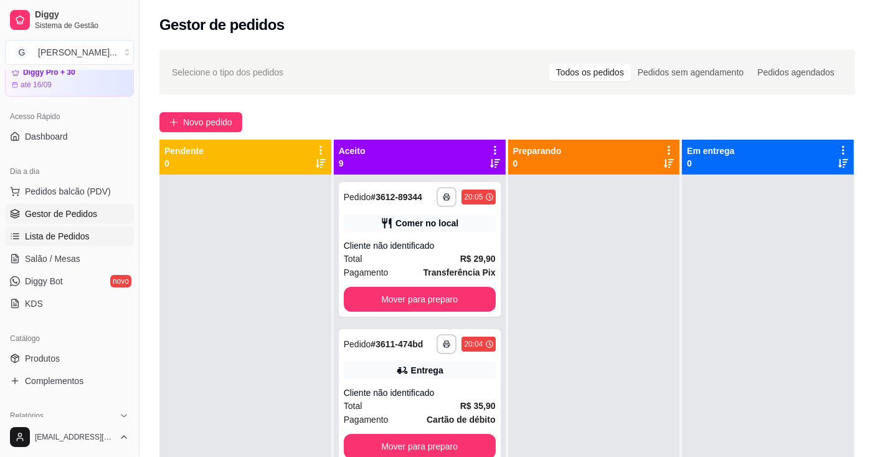
click at [75, 234] on span "Lista de Pedidos" at bounding box center [57, 236] width 65 height 12
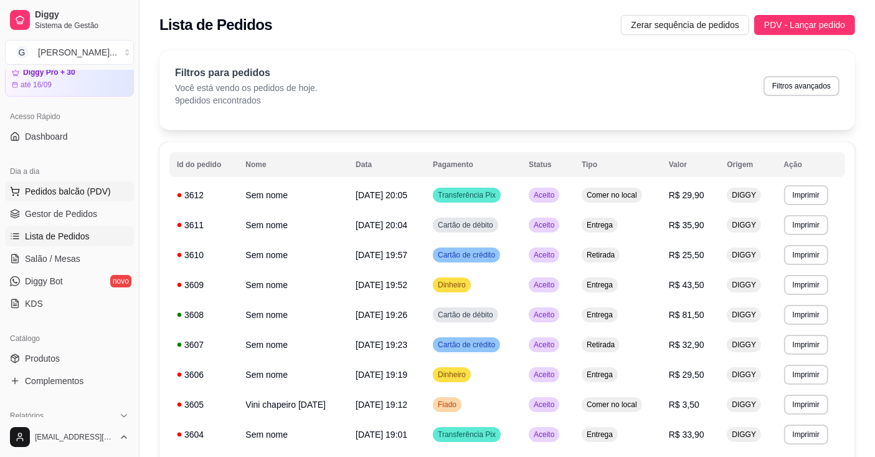
click at [93, 186] on span "Pedidos balcão (PDV)" at bounding box center [68, 191] width 86 height 12
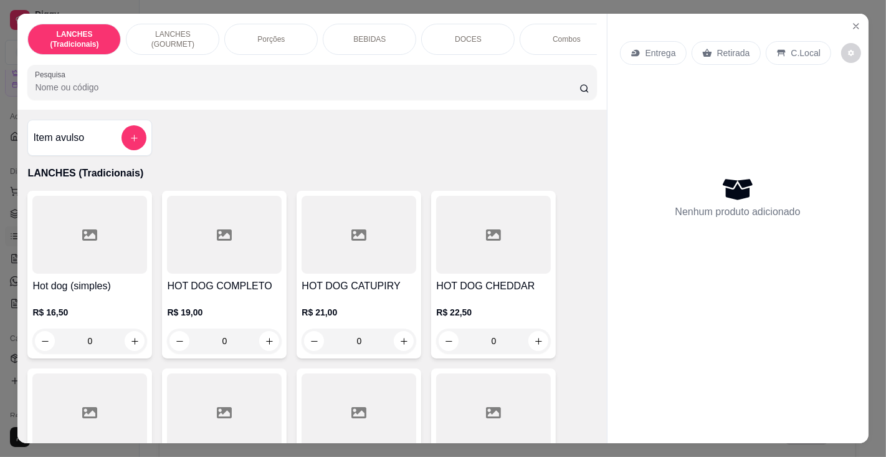
click at [270, 89] on input "Pesquisa" at bounding box center [307, 87] width 544 height 12
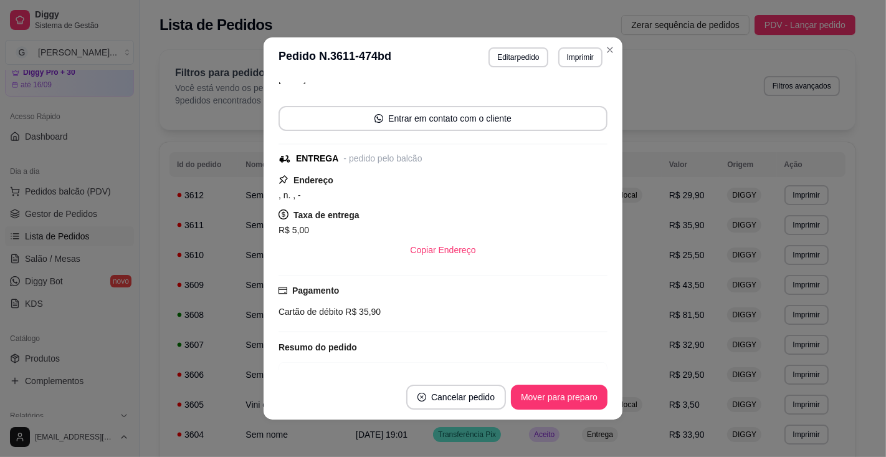
scroll to position [130, 0]
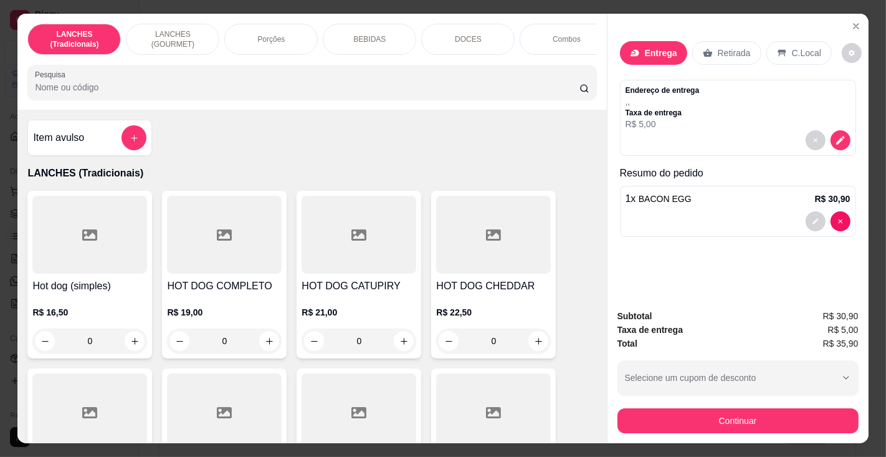
click at [649, 47] on p "Entrega" at bounding box center [661, 53] width 32 height 12
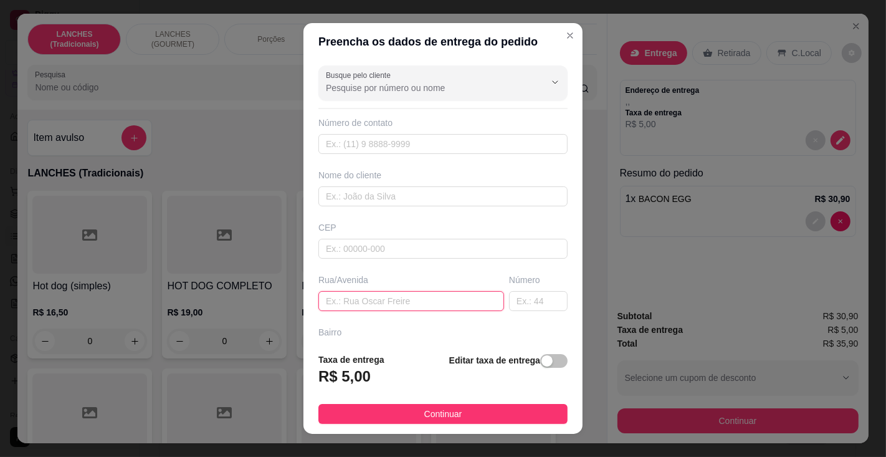
click at [427, 296] on input "text" at bounding box center [411, 301] width 186 height 20
type input "[PERSON_NAME]"
click at [509, 300] on input "text" at bounding box center [538, 301] width 59 height 20
click at [509, 300] on input "115" at bounding box center [538, 301] width 59 height 20
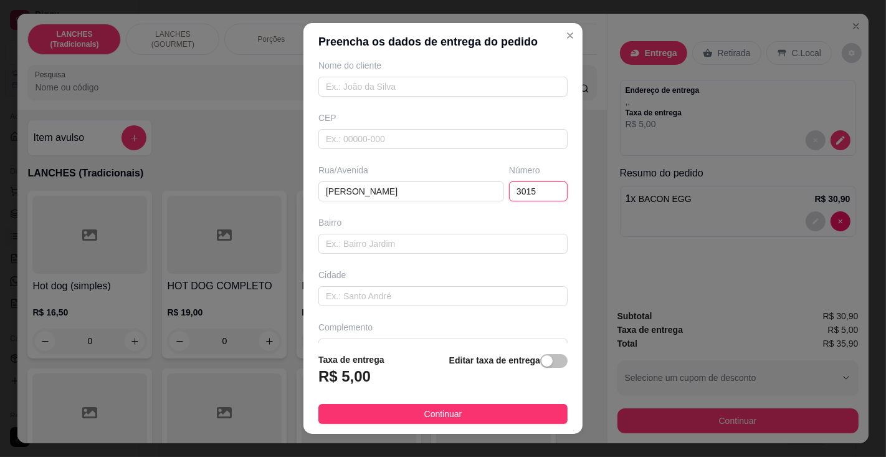
scroll to position [134, 0]
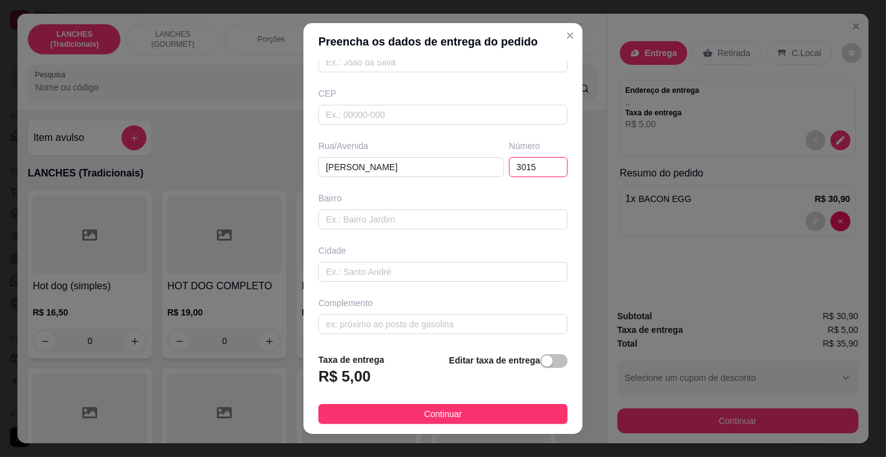
type input "3015"
click at [382, 318] on input "text" at bounding box center [442, 324] width 249 height 20
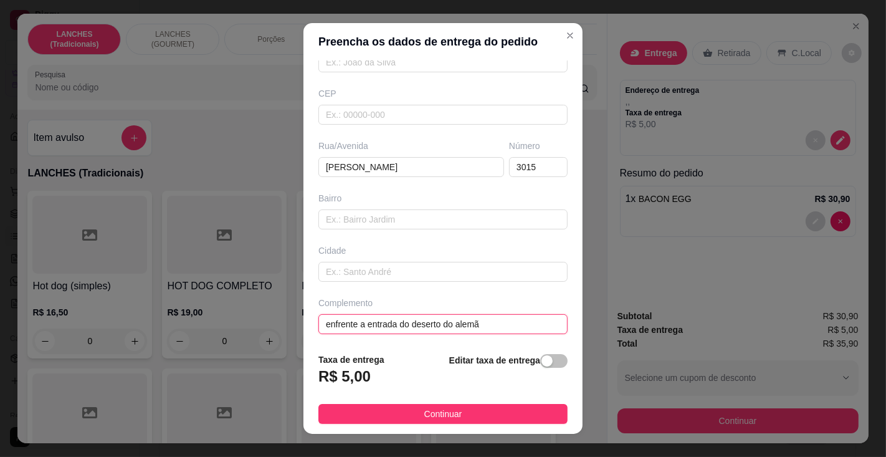
type input "enfrente a entrada do deserto do alemão"
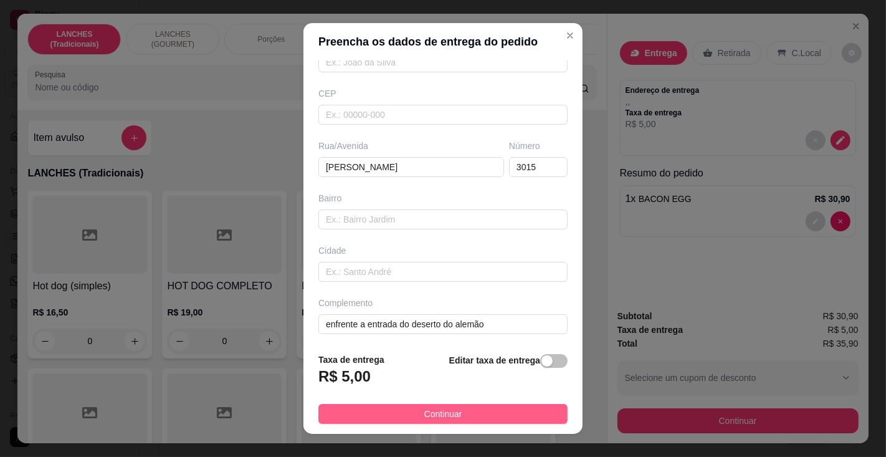
click at [468, 415] on button "Continuar" at bounding box center [442, 414] width 249 height 20
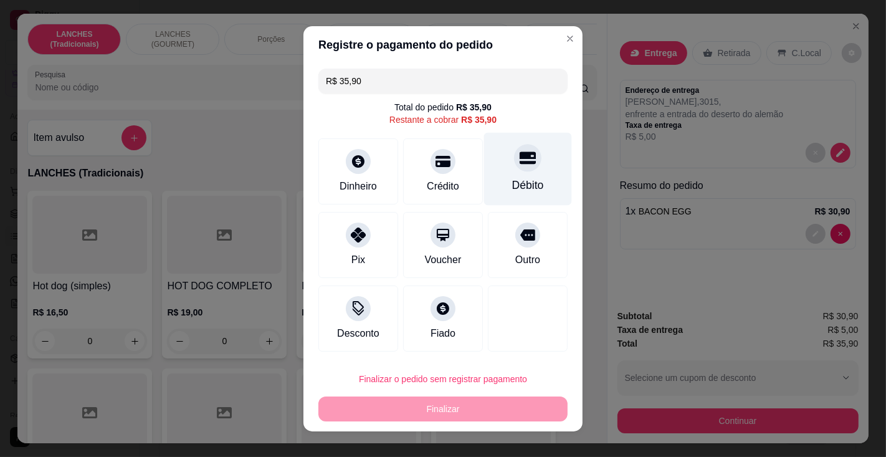
click at [508, 174] on div "Débito" at bounding box center [528, 168] width 88 height 73
type input "R$ 0,00"
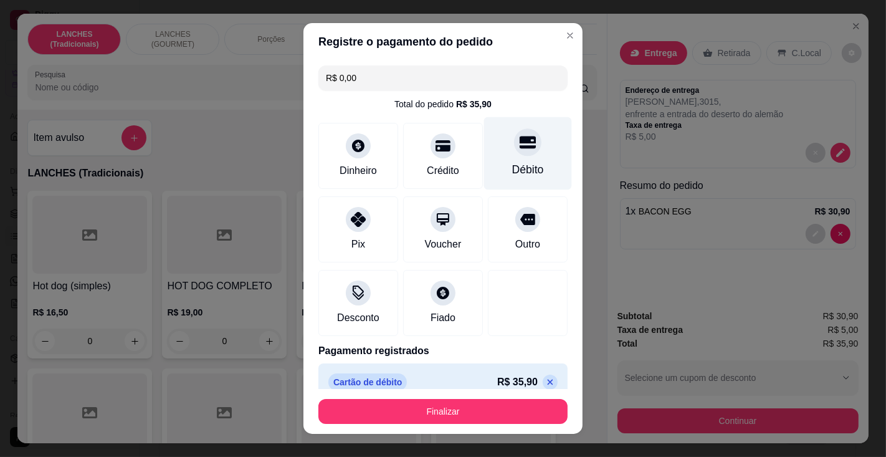
click at [482, 417] on button "Finalizar" at bounding box center [442, 411] width 249 height 25
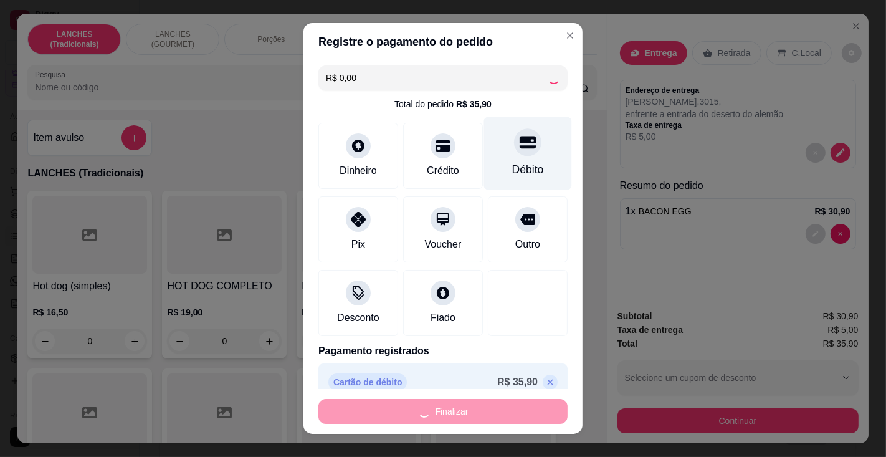
type input "0"
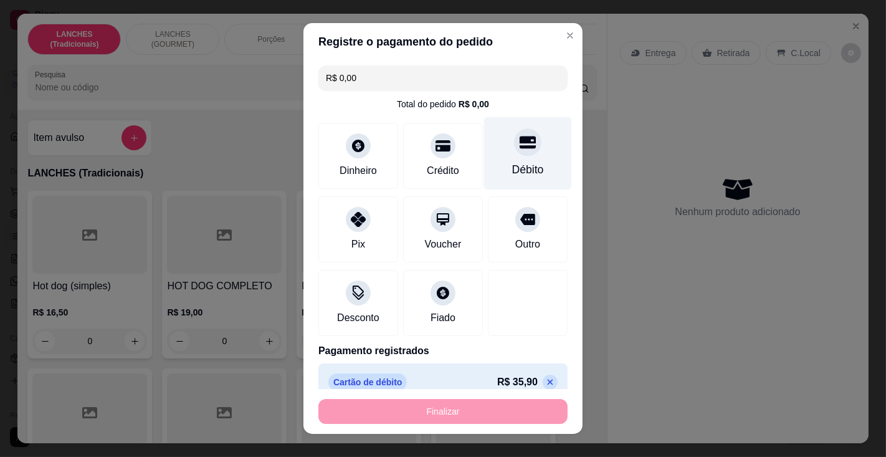
type input "-R$ 35,90"
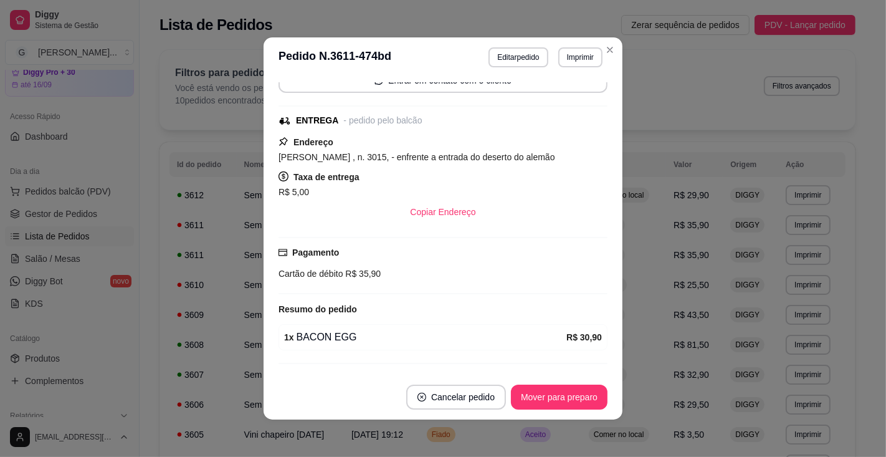
scroll to position [158, 0]
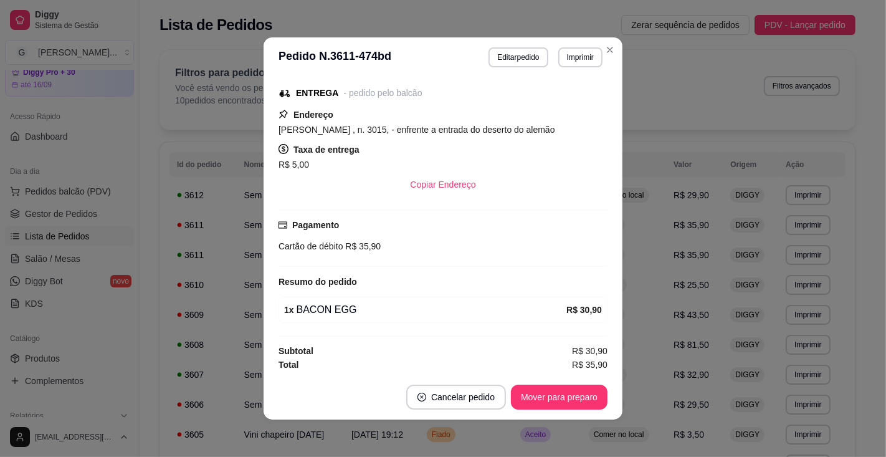
click at [577, 55] on button "Imprimir" at bounding box center [580, 57] width 44 height 20
click at [568, 105] on button "Impressora" at bounding box center [552, 100] width 87 height 19
click at [575, 55] on button "Imprimir" at bounding box center [580, 57] width 44 height 20
click at [558, 103] on button "Impressora" at bounding box center [564, 95] width 72 height 16
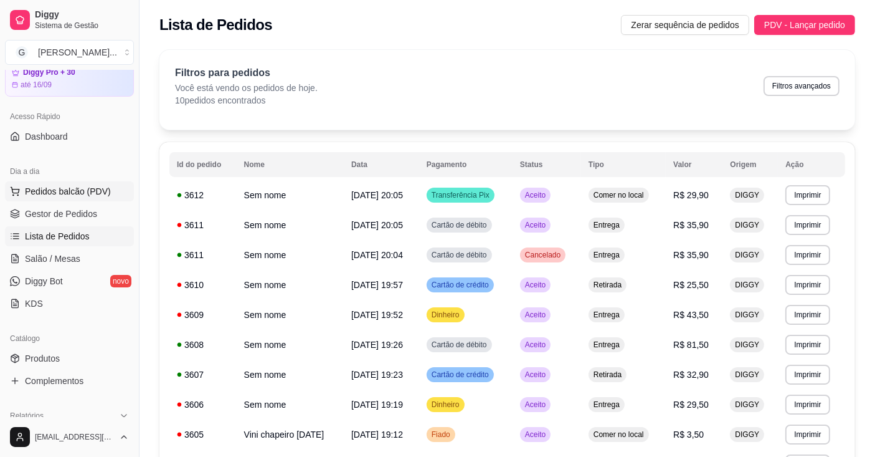
click at [87, 190] on span "Pedidos balcão (PDV)" at bounding box center [68, 191] width 86 height 12
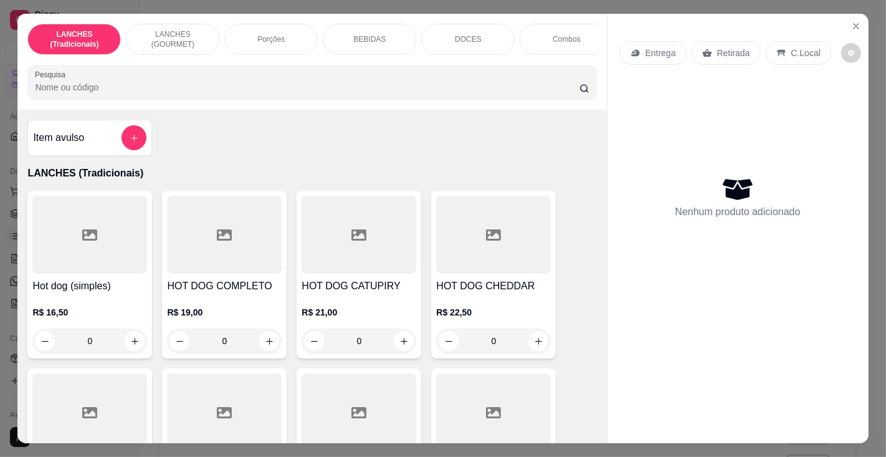
click at [270, 88] on input "Pesquisa" at bounding box center [307, 87] width 544 height 12
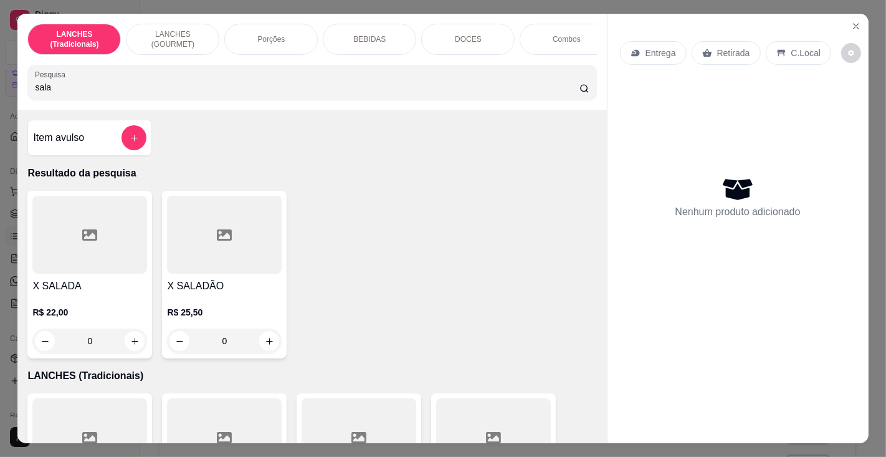
type input "sala"
click at [229, 273] on div at bounding box center [224, 235] width 115 height 78
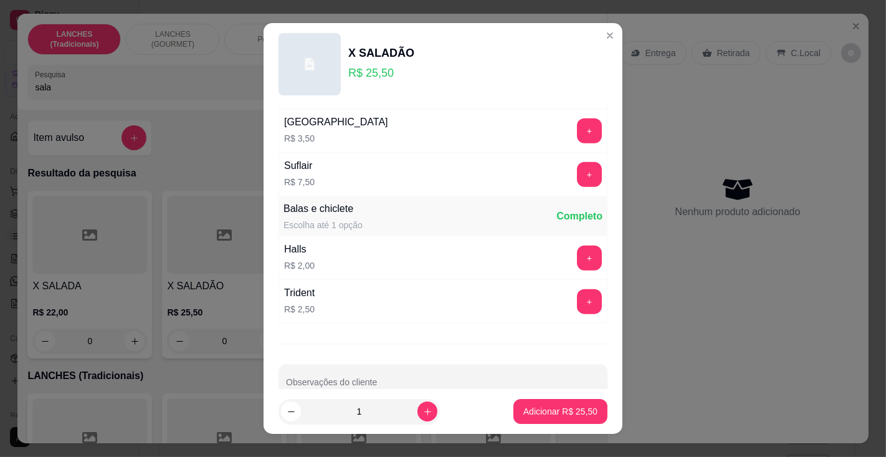
scroll to position [1275, 0]
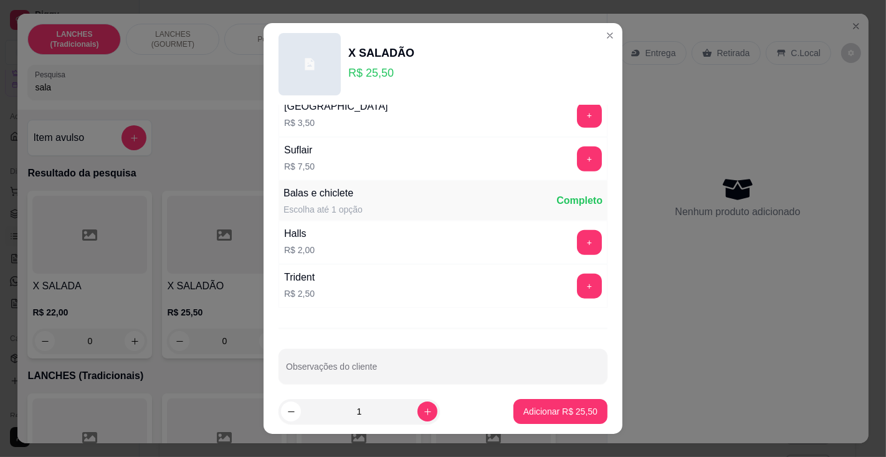
click at [382, 365] on input "Observações do cliente" at bounding box center [443, 371] width 314 height 12
type input "sem molhos"
click at [542, 418] on button "Adicionar R$ 25,50" at bounding box center [560, 411] width 94 height 25
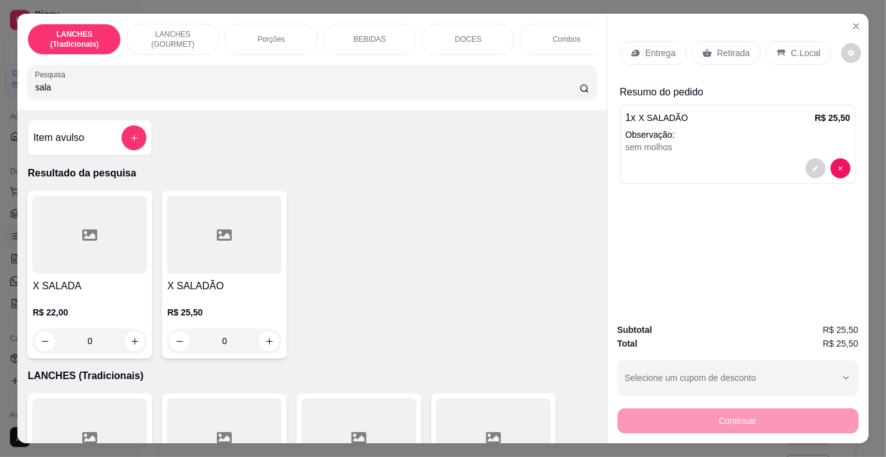
click at [292, 89] on input "sala" at bounding box center [307, 87] width 544 height 12
type input "s"
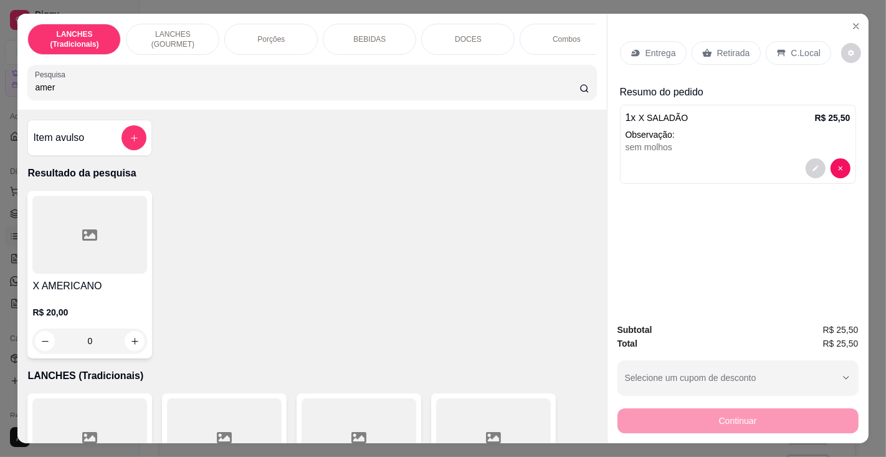
type input "amer"
click at [87, 287] on h4 "X AMERICANO" at bounding box center [89, 285] width 115 height 15
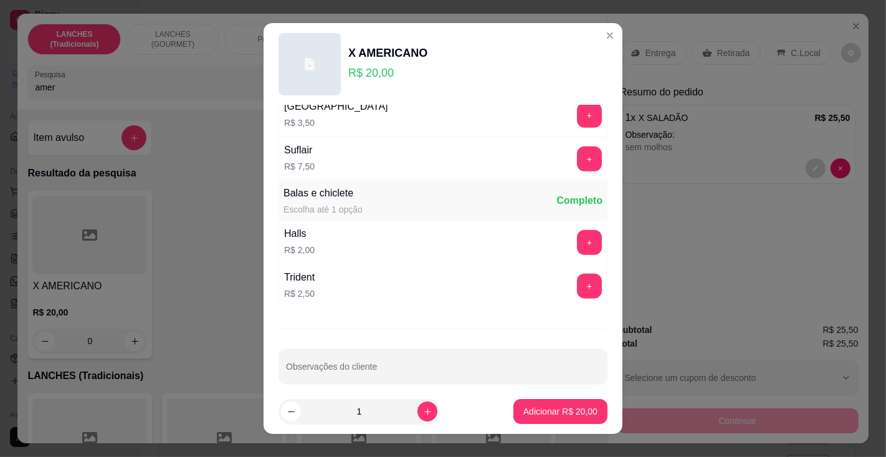
click at [396, 365] on input "Observações do cliente" at bounding box center [443, 371] width 314 height 12
type input "sem molhos"
click at [530, 410] on p "Adicionar R$ 20,00" at bounding box center [560, 411] width 74 height 12
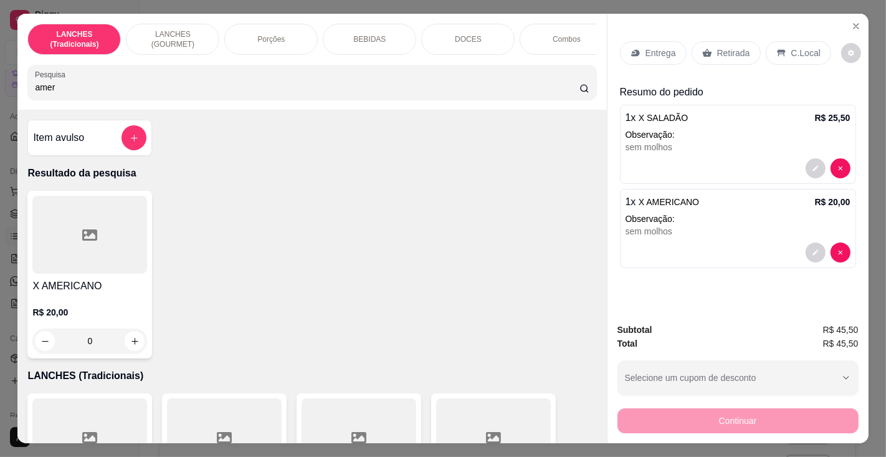
click at [663, 47] on p "Entrega" at bounding box center [660, 53] width 31 height 12
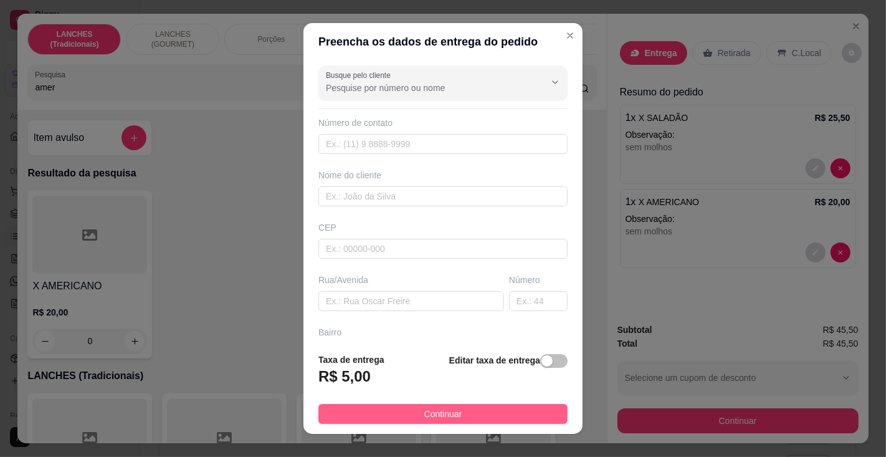
click at [466, 409] on button "Continuar" at bounding box center [442, 414] width 249 height 20
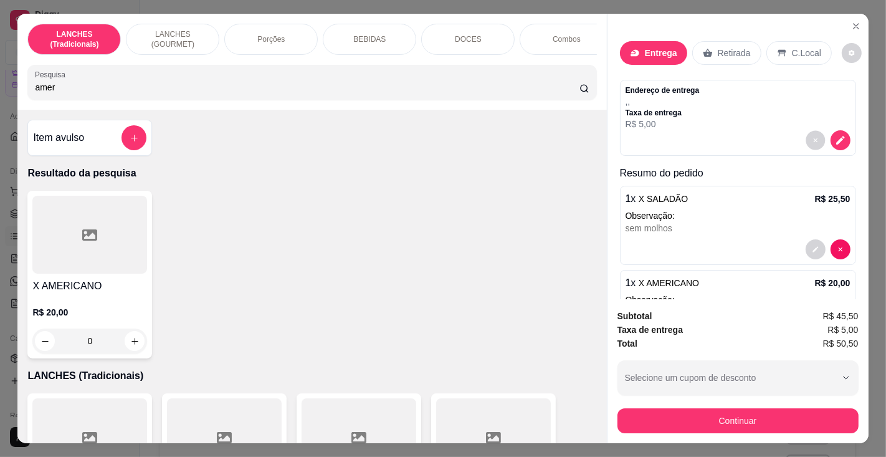
click at [797, 209] on p "Observação:" at bounding box center [737, 215] width 225 height 12
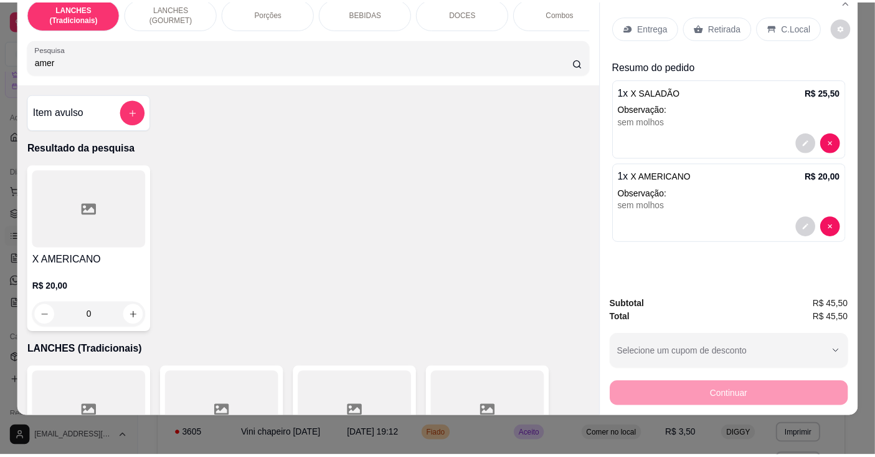
scroll to position [0, 0]
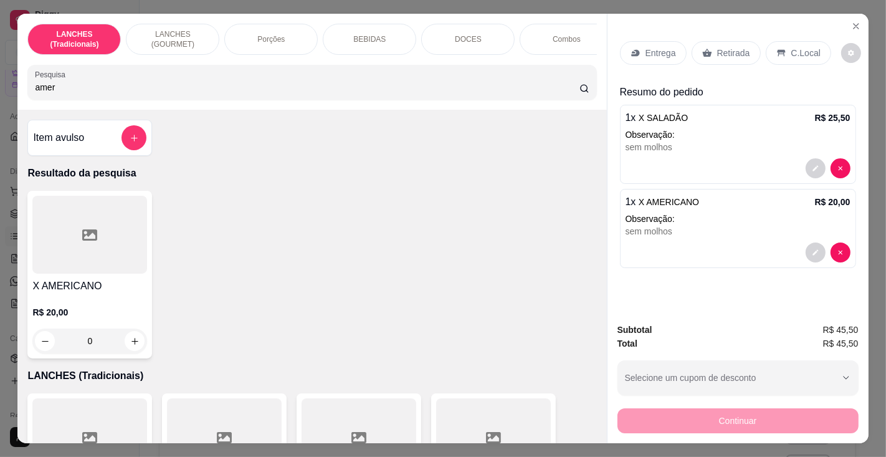
click at [729, 47] on p "Retirada" at bounding box center [733, 53] width 33 height 12
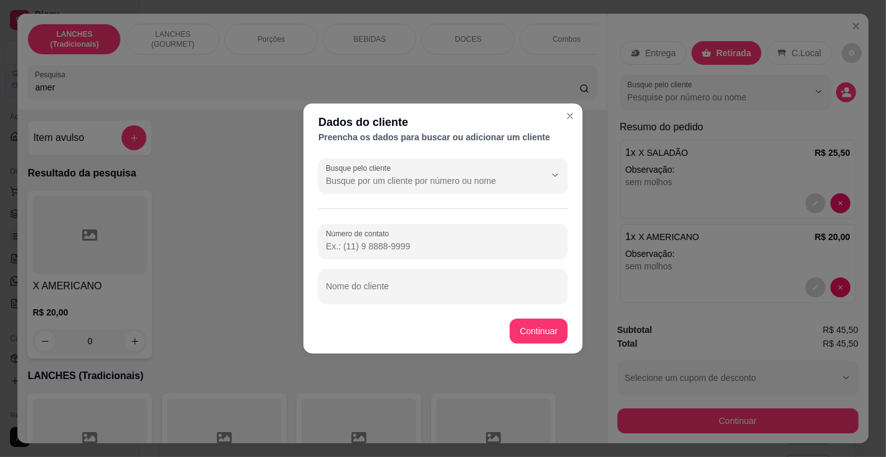
click at [399, 288] on input "Nome do cliente" at bounding box center [443, 291] width 234 height 12
type input "[PERSON_NAME]"
click at [541, 336] on div "X AMERICANO R$ 20,00 0" at bounding box center [311, 275] width 569 height 168
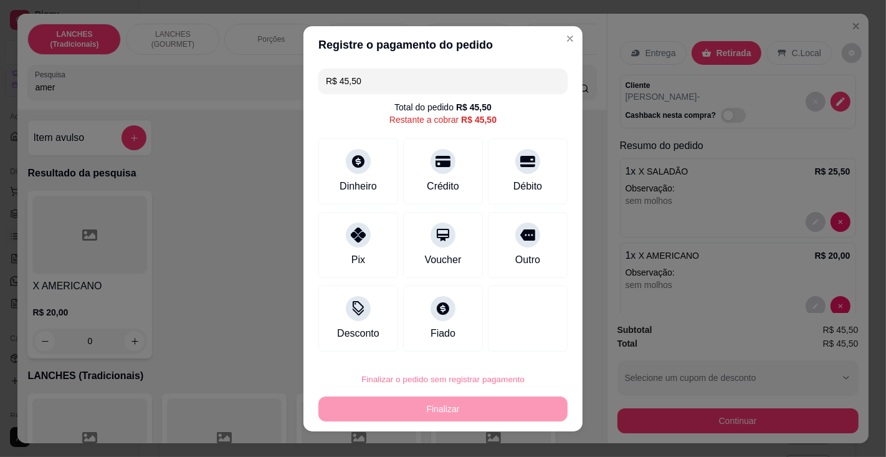
click at [519, 339] on button "Confirmar" at bounding box center [514, 342] width 46 height 19
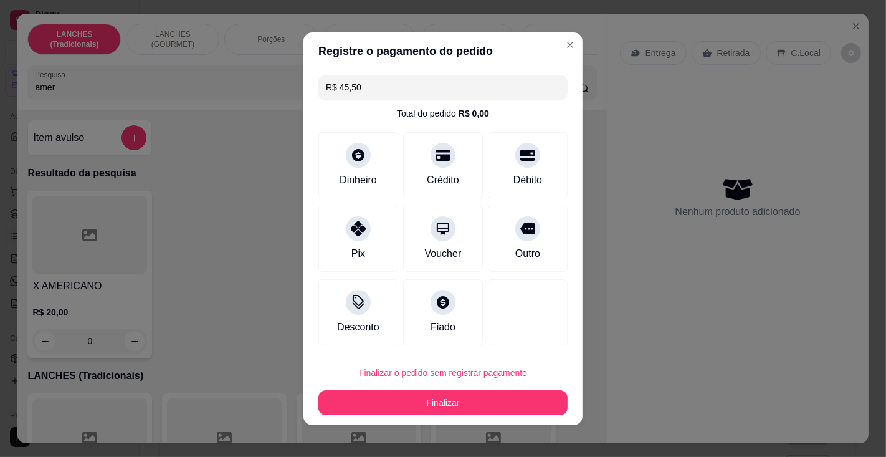
type input "R$ 0,00"
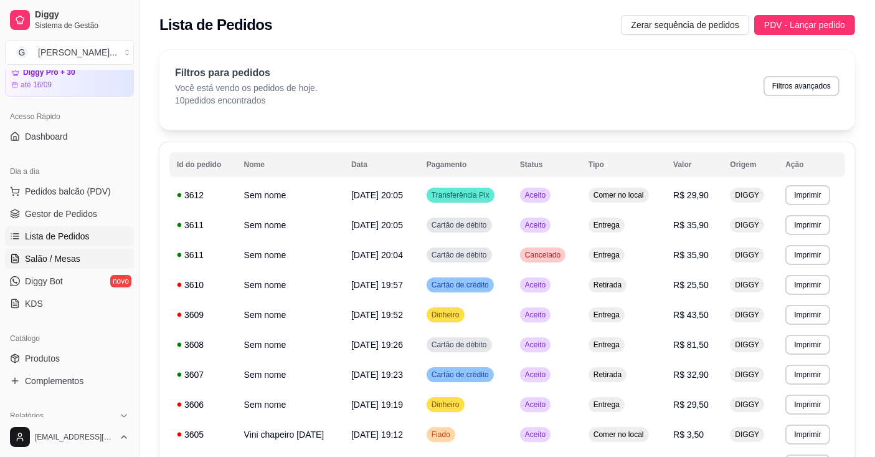
click at [47, 258] on span "Salão / Mesas" at bounding box center [52, 258] width 55 height 12
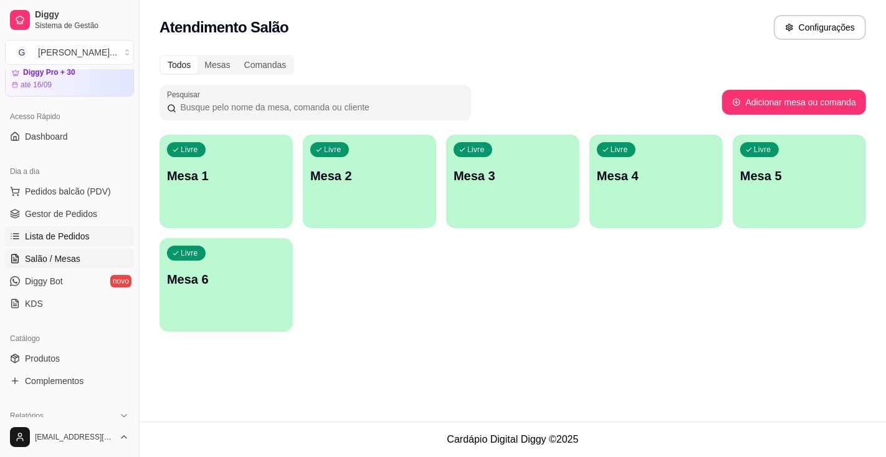
click at [54, 231] on span "Lista de Pedidos" at bounding box center [57, 236] width 65 height 12
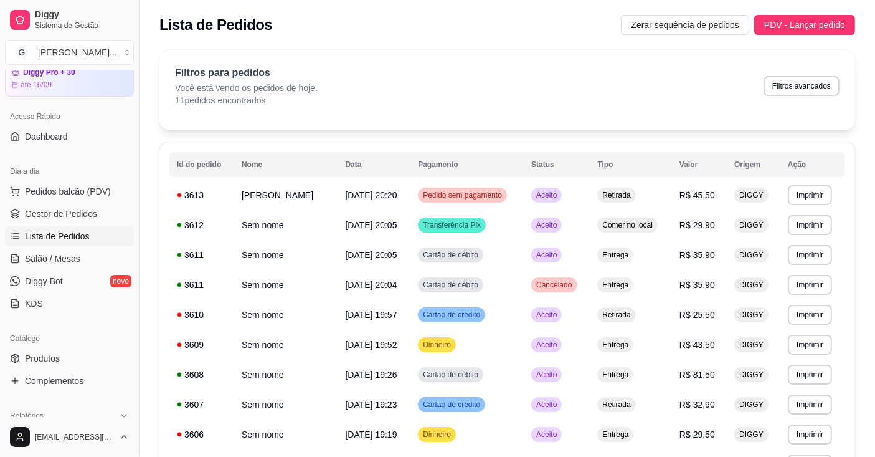
click at [815, 190] on button "Imprimir" at bounding box center [810, 195] width 44 height 20
click at [808, 230] on button "Impressora" at bounding box center [791, 239] width 90 height 20
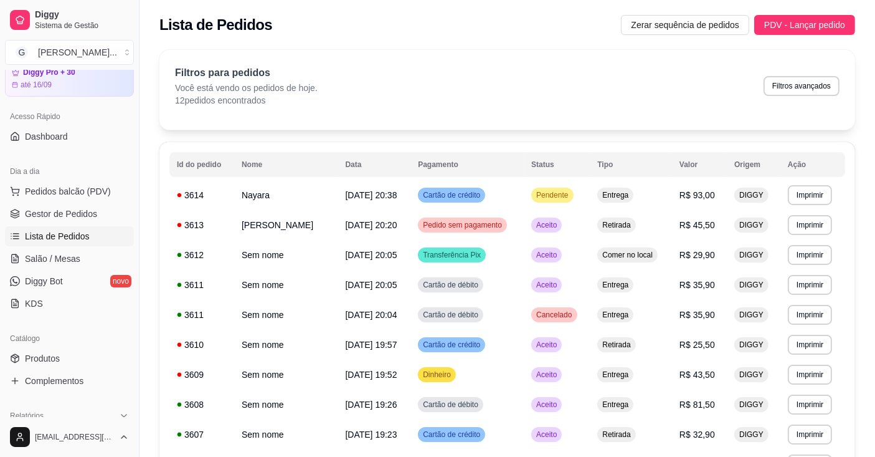
click at [815, 191] on button "Imprimir" at bounding box center [810, 195] width 44 height 20
click at [795, 237] on button "Impressora" at bounding box center [791, 239] width 90 height 20
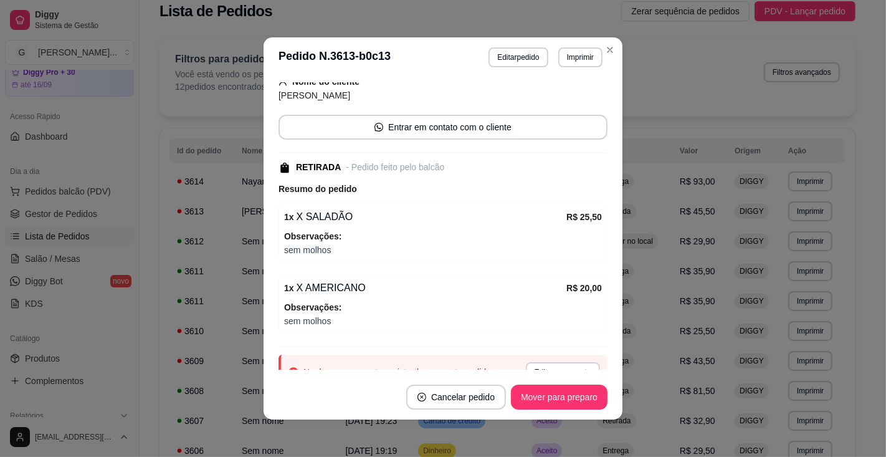
scroll to position [136, 0]
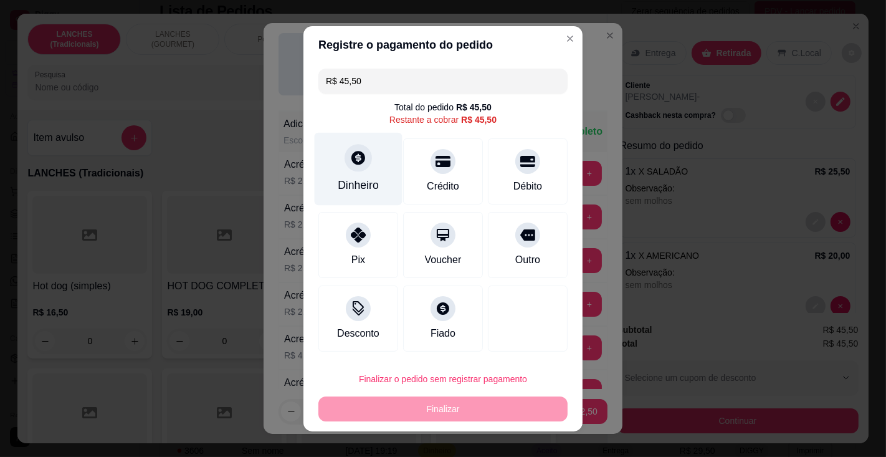
click at [359, 174] on div "Dinheiro" at bounding box center [359, 168] width 88 height 73
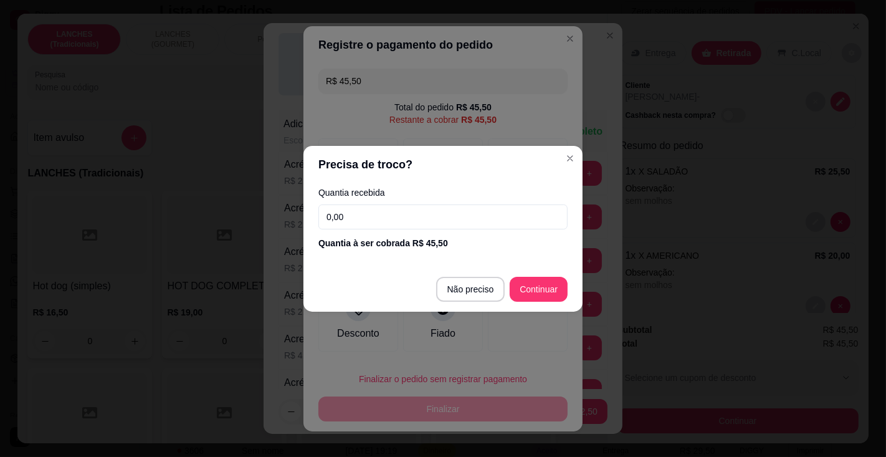
click at [391, 213] on input "0,00" at bounding box center [442, 216] width 249 height 25
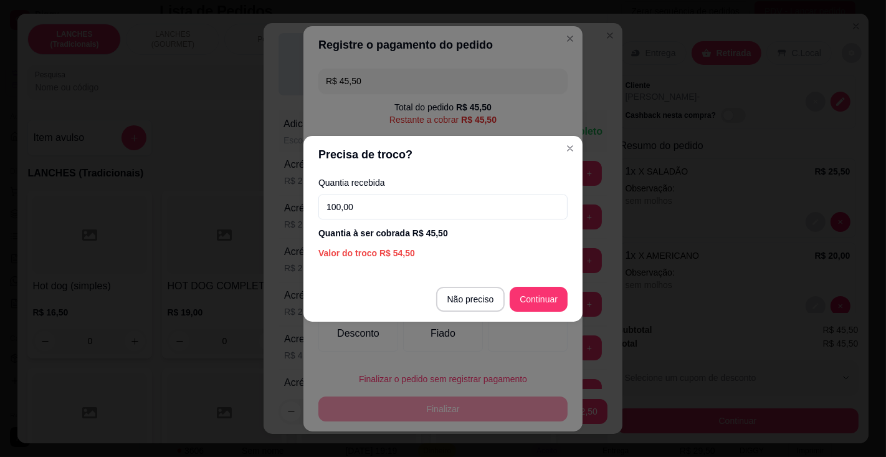
type input "100,00"
click at [536, 296] on div at bounding box center [528, 318] width 80 height 66
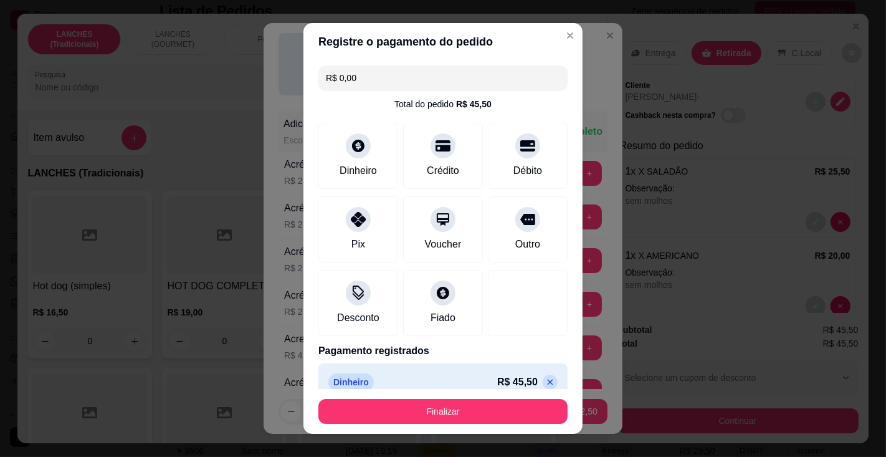
click at [468, 410] on button "Finalizar" at bounding box center [442, 411] width 249 height 25
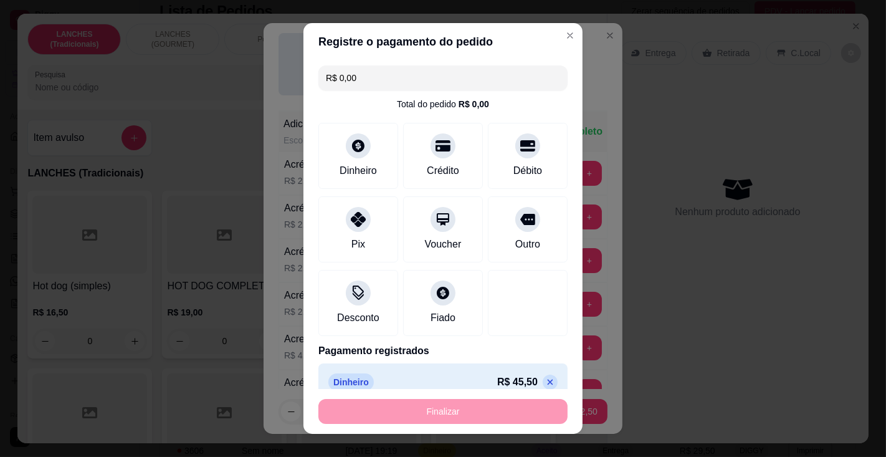
type input "-R$ 45,50"
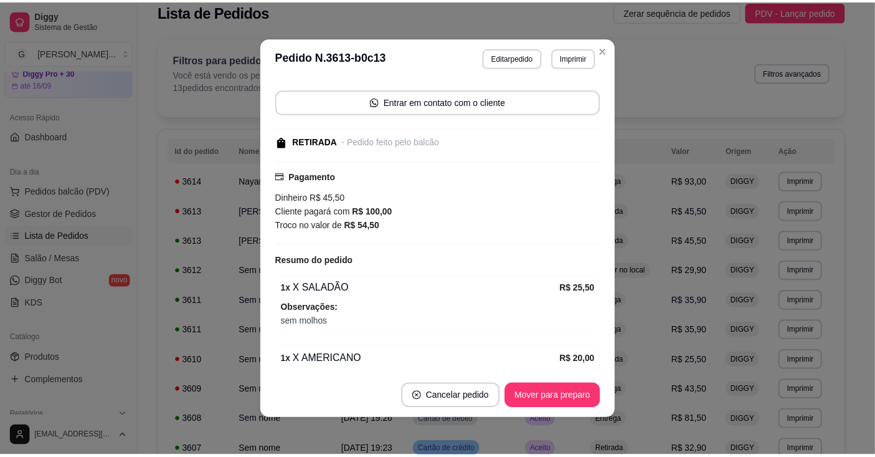
scroll to position [164, 0]
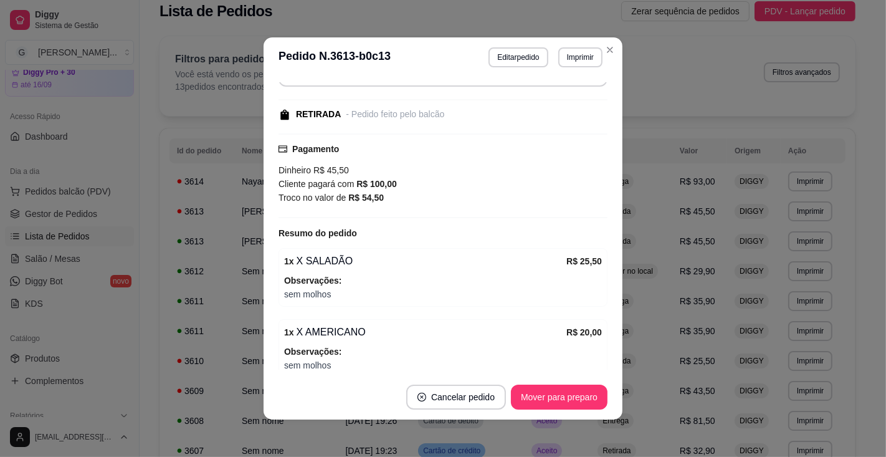
click at [485, 232] on div "Resumo do pedido" at bounding box center [442, 232] width 329 height 15
